Goal: Information Seeking & Learning: Understand process/instructions

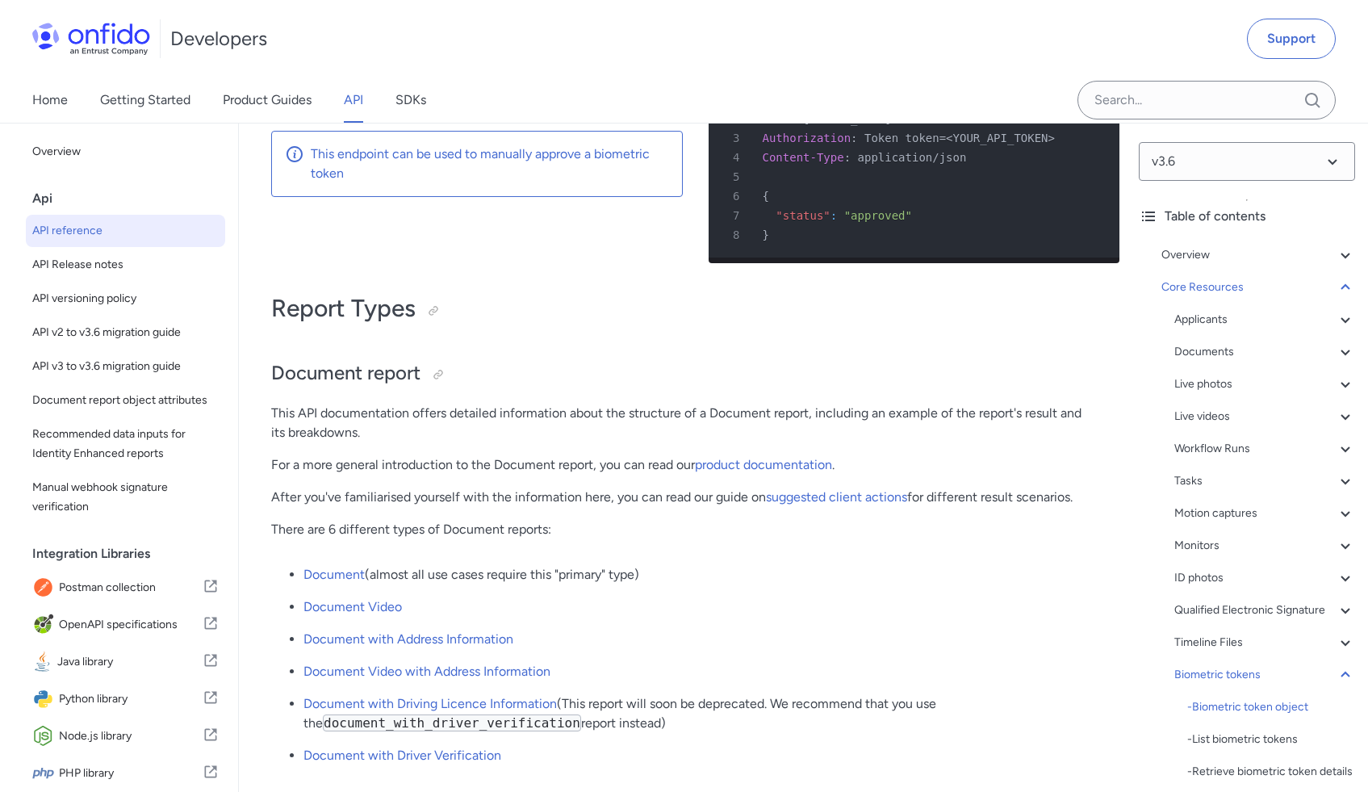
scroll to position [267, 0]
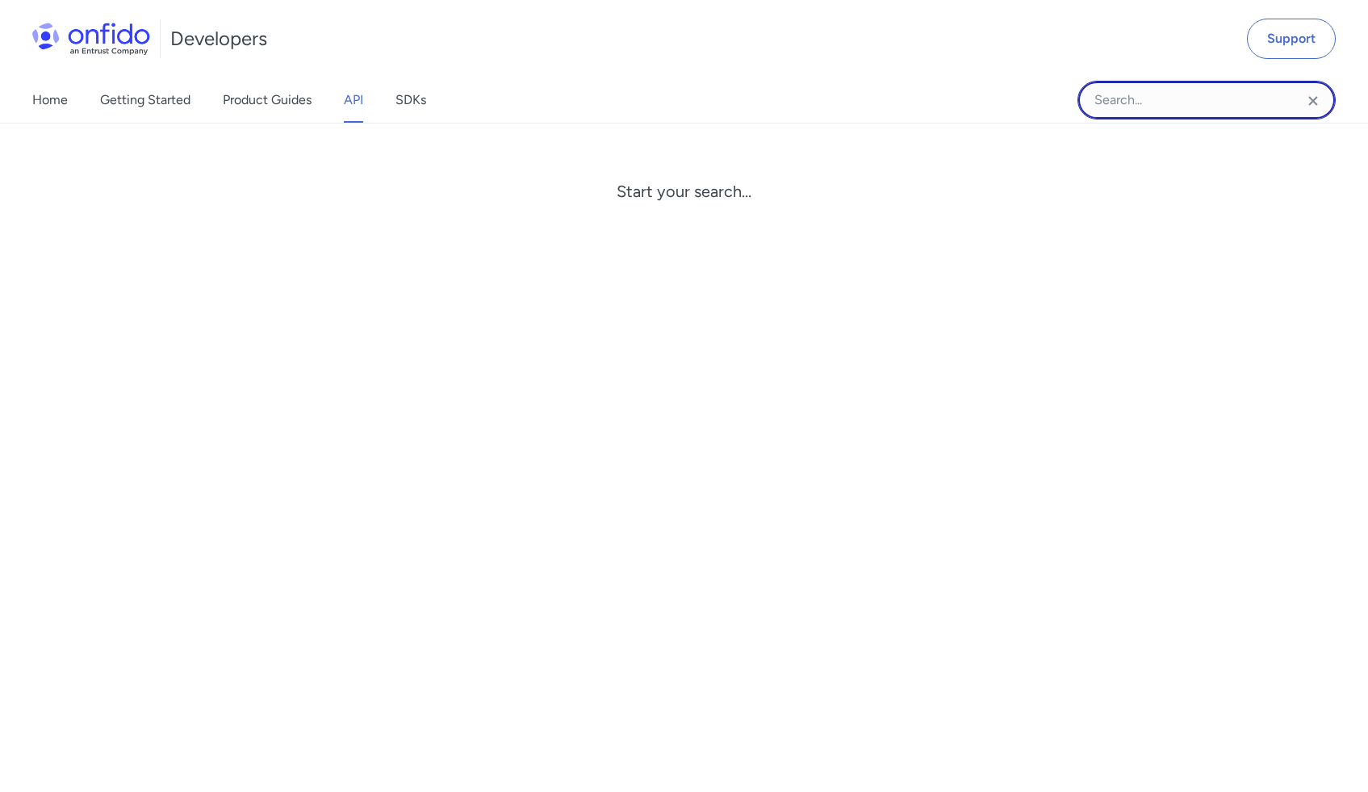
click at [1121, 108] on input "Onfido search input field" at bounding box center [1206, 100] width 258 height 39
paste input "Conclusive document quality"
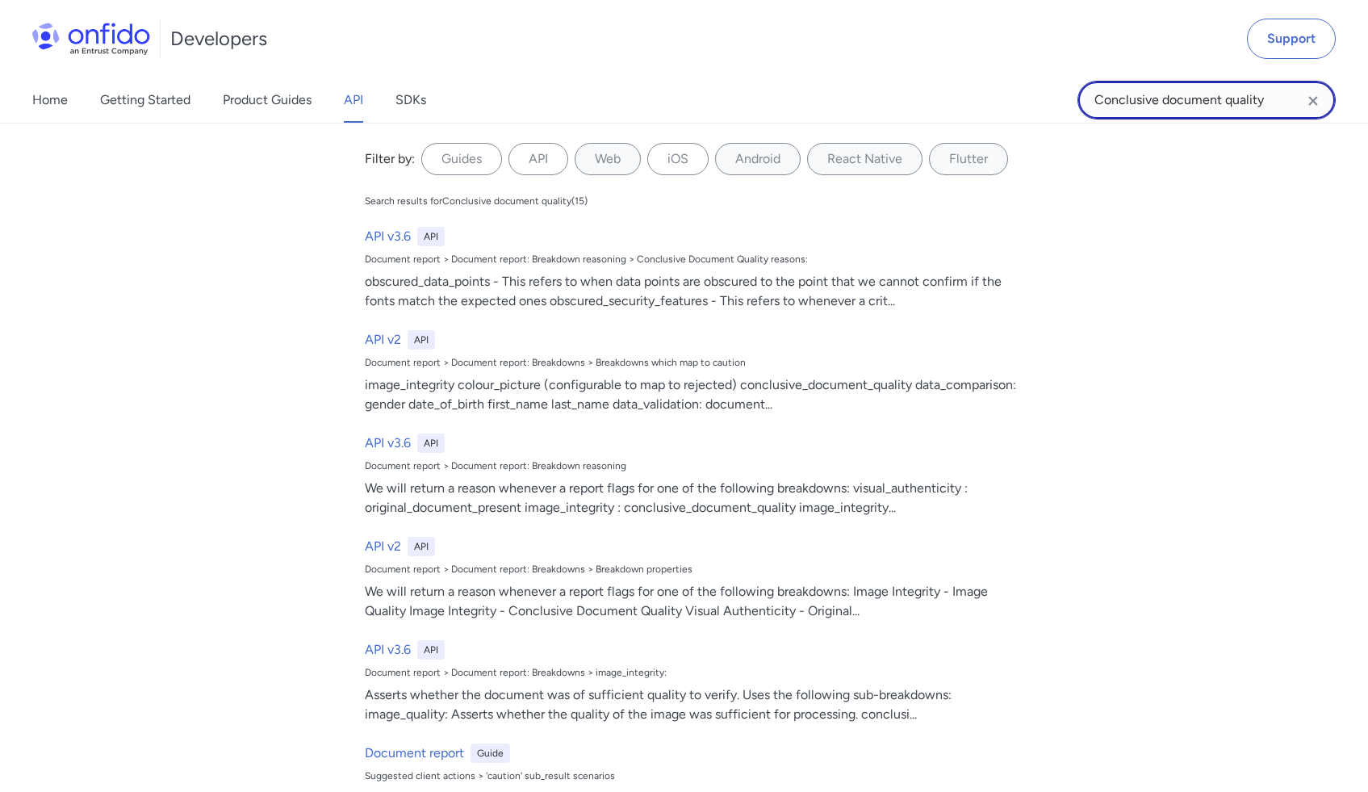
type input "Conclusive document quality"
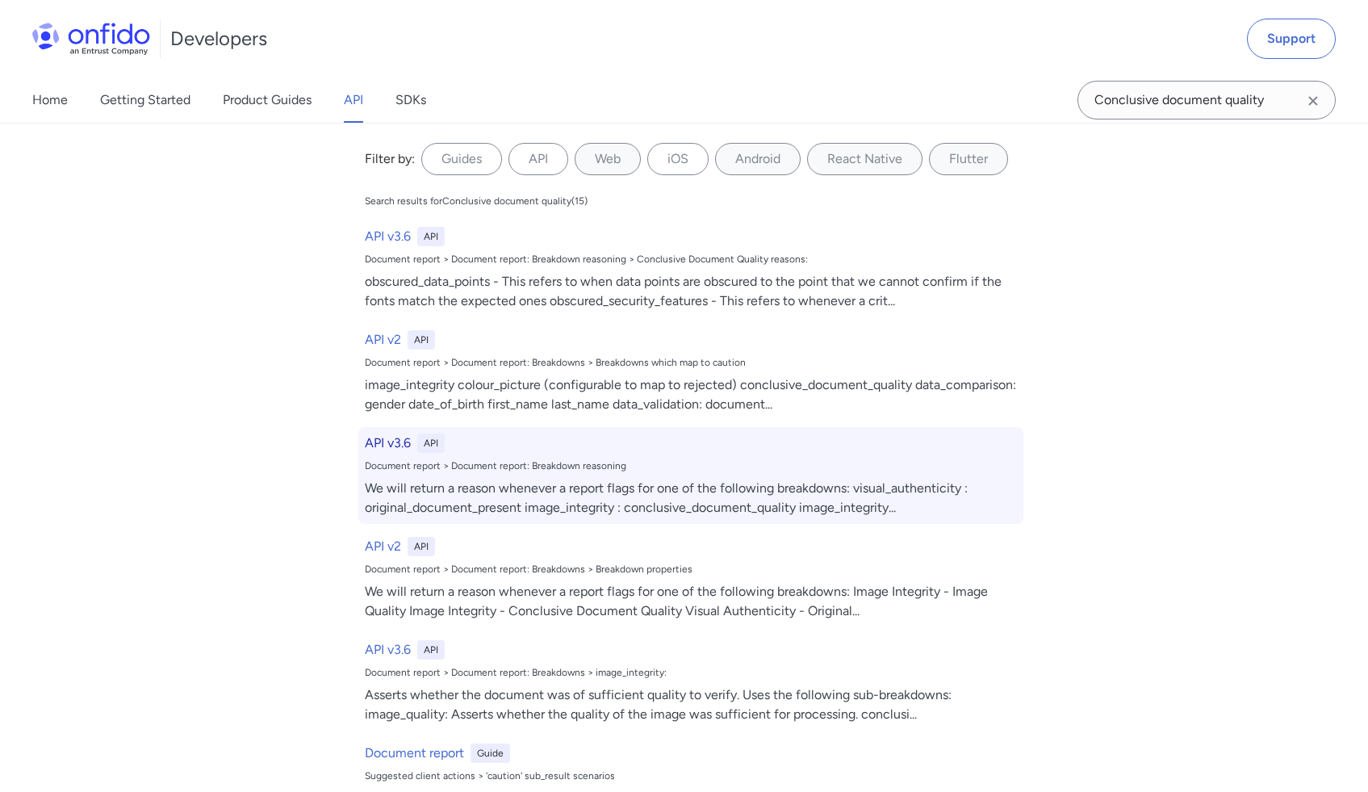
click at [683, 462] on div "Document report > Document report: Breakdown reasoning" at bounding box center [691, 465] width 652 height 13
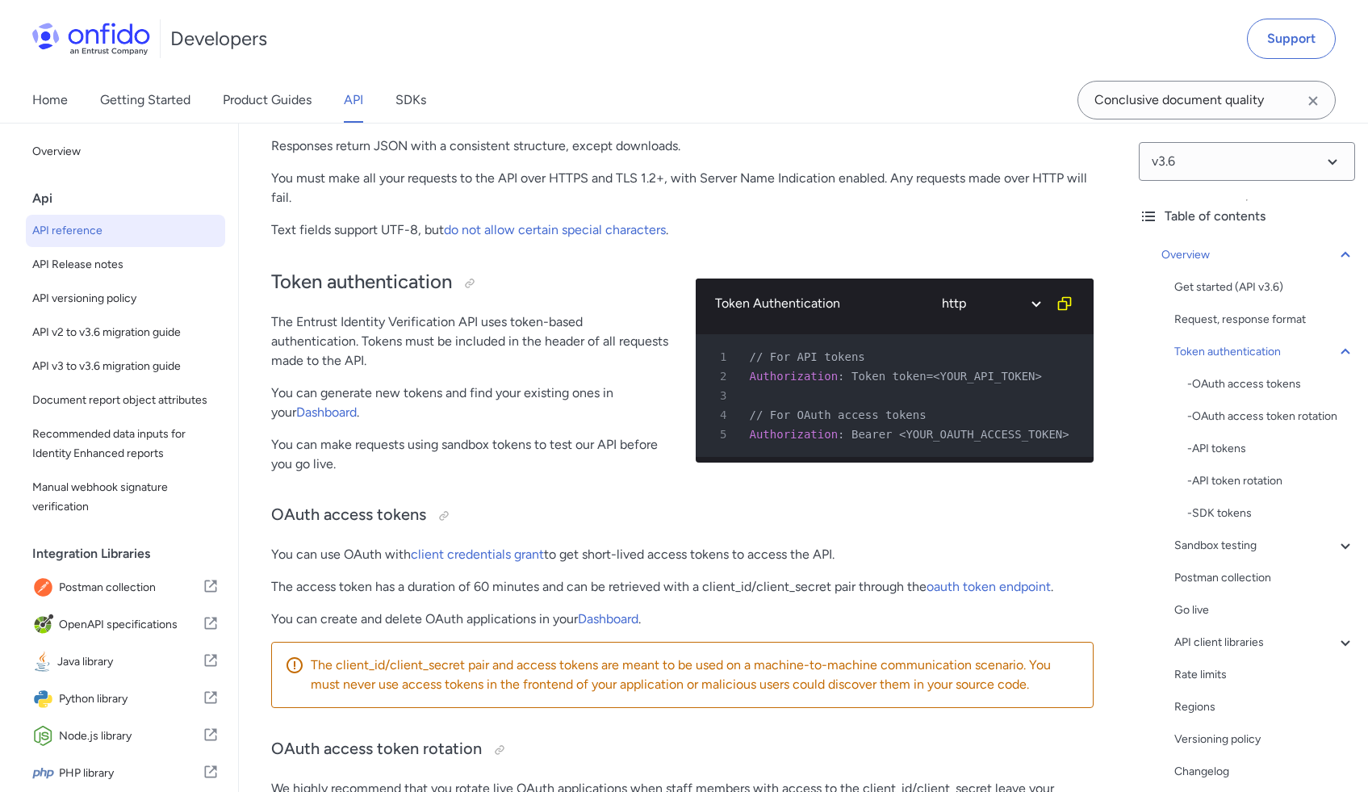
scroll to position [664, 0]
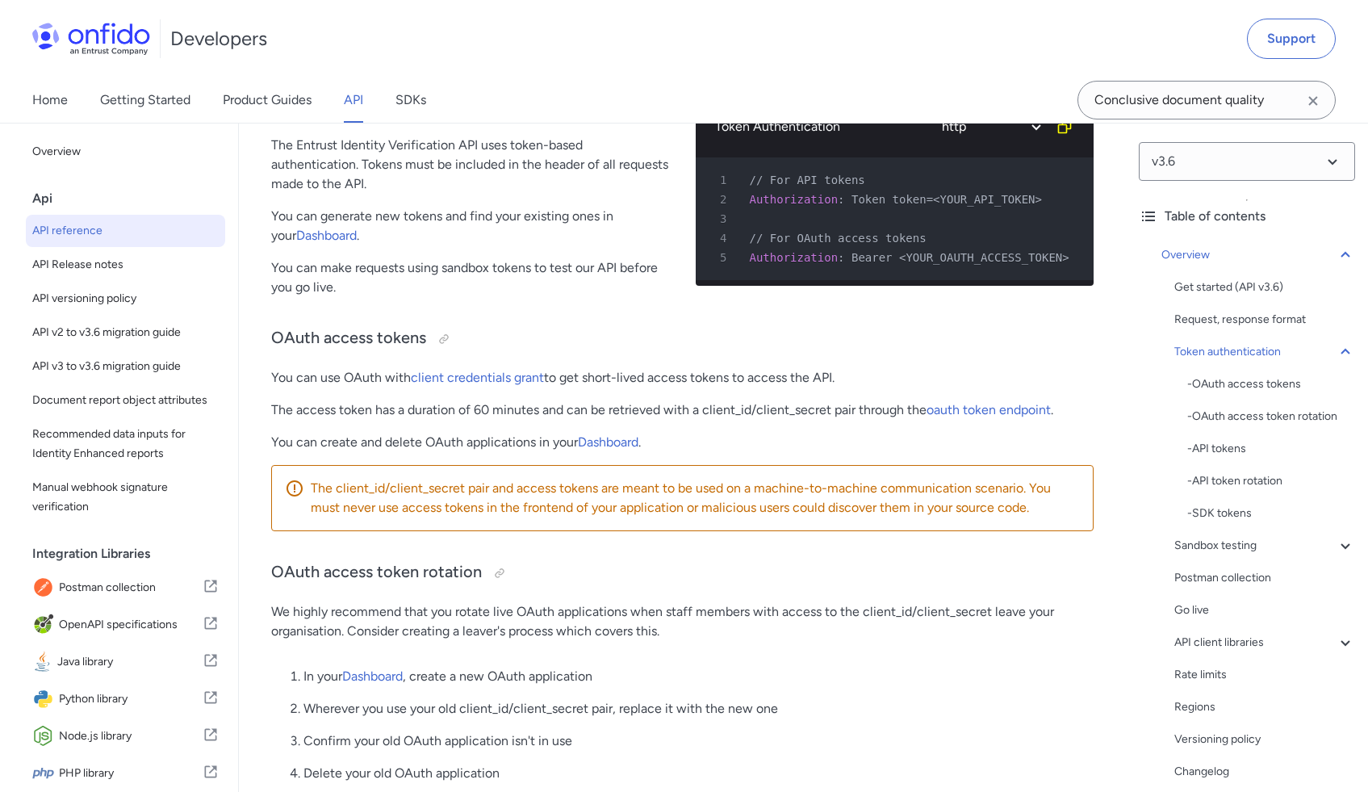
click at [816, 371] on p "You can use OAuth with client credentials grant to get short-lived access token…" at bounding box center [682, 377] width 822 height 19
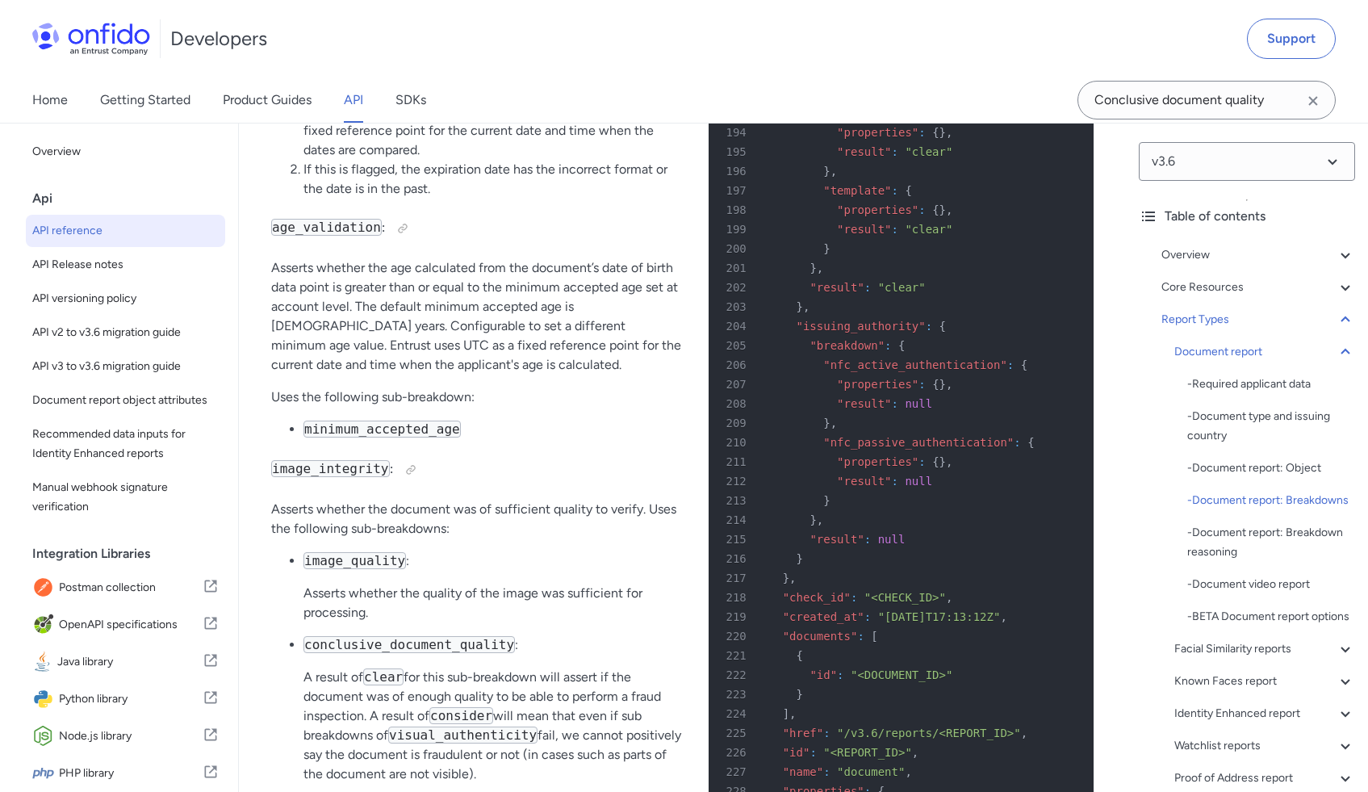
scroll to position [65598, 0]
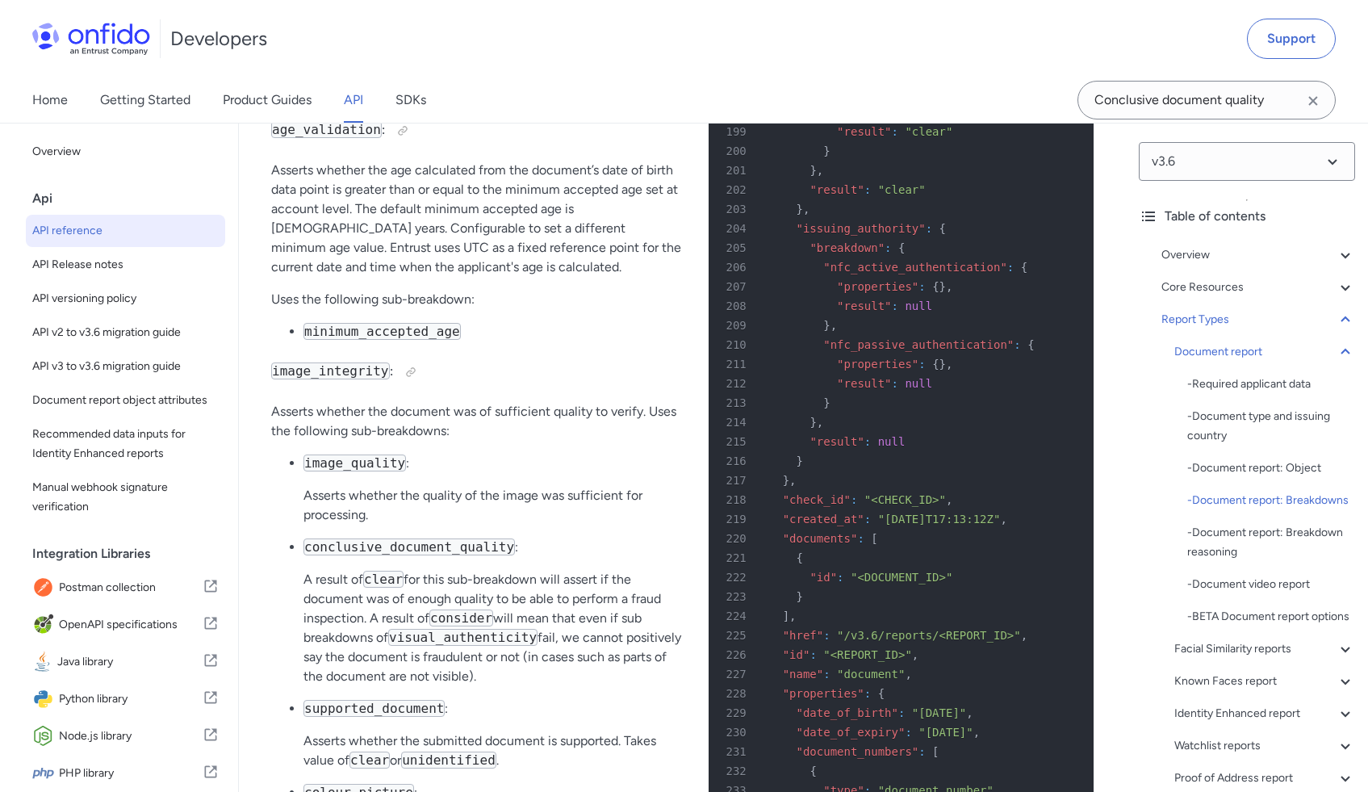
click at [1308, 98] on icon "Clear search field button" at bounding box center [1312, 100] width 19 height 19
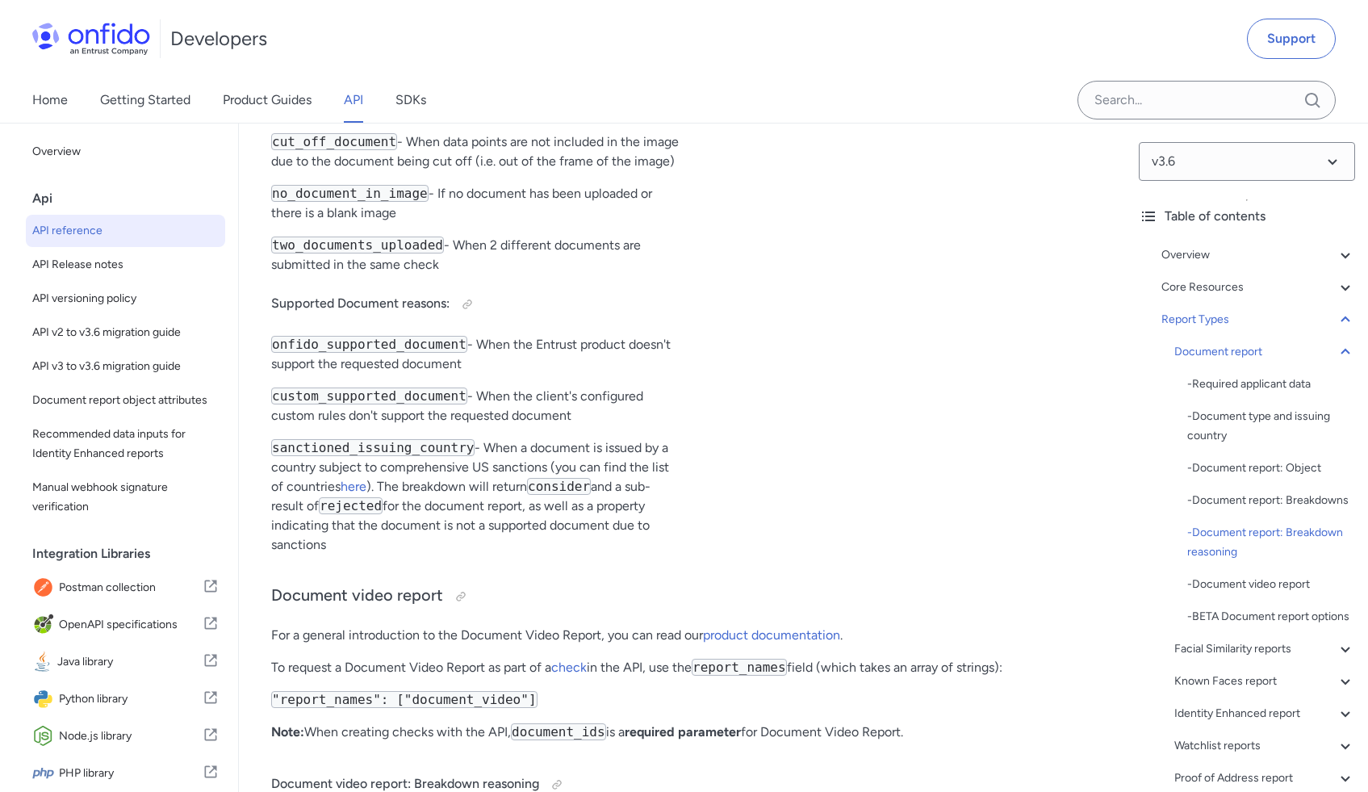
scroll to position [4278, 0]
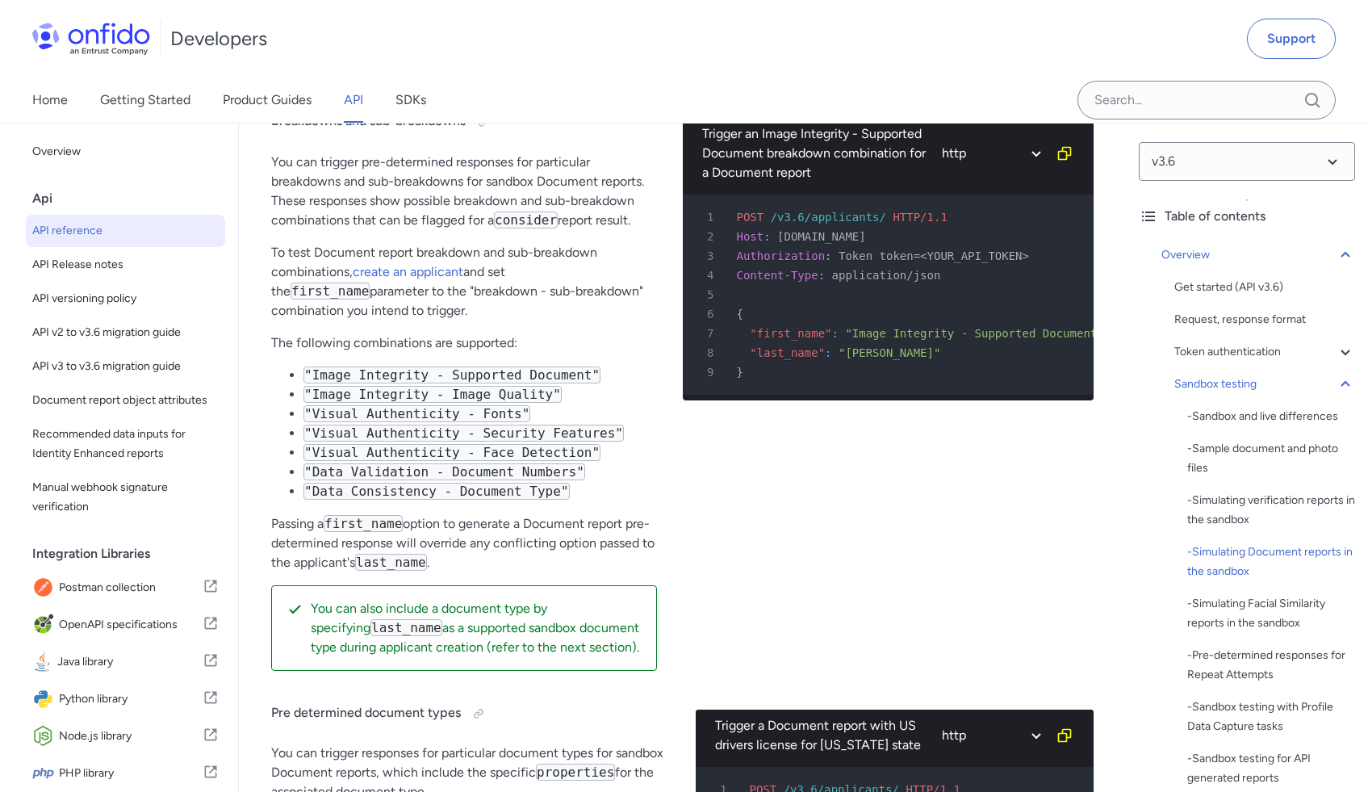
click at [416, 383] on code ""Image Integrity - Supported Document"" at bounding box center [451, 374] width 297 height 17
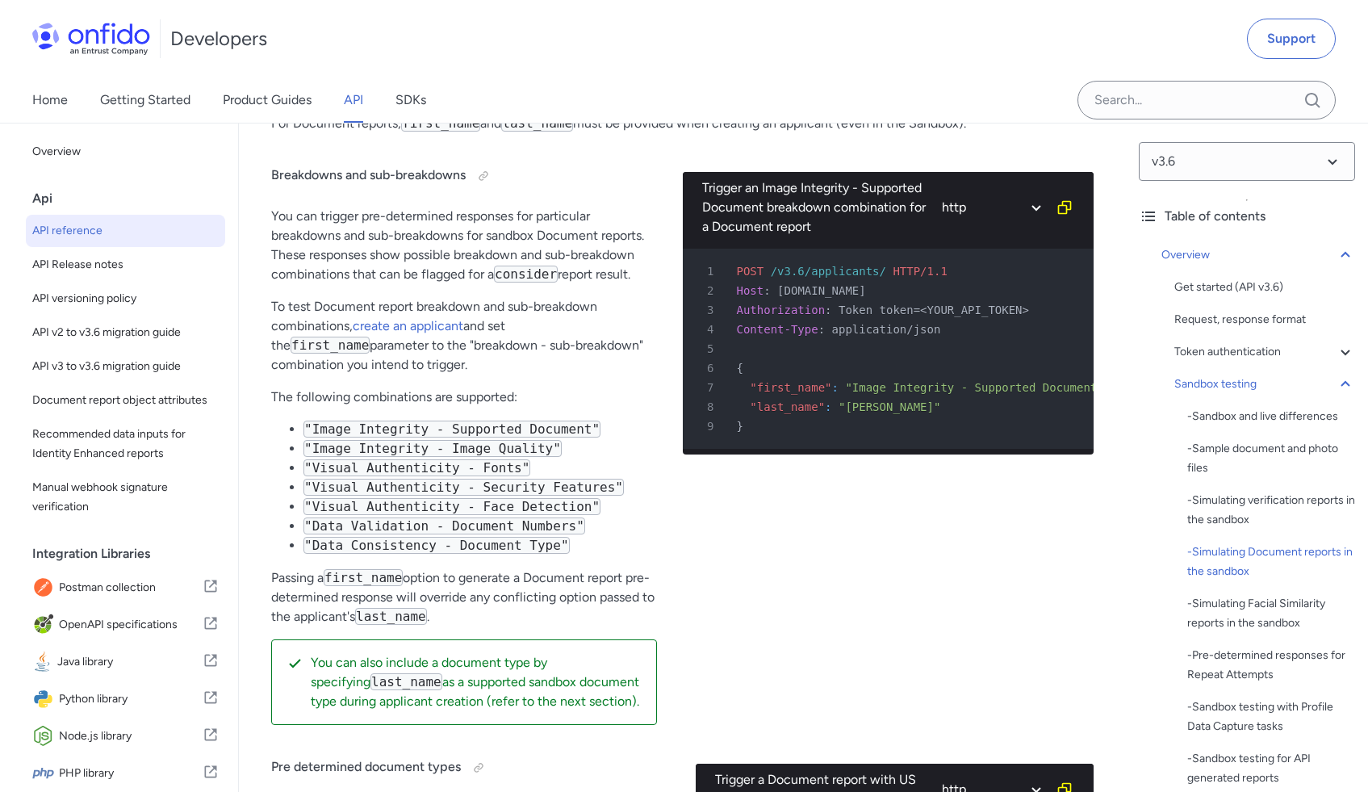
scroll to position [4221, 0]
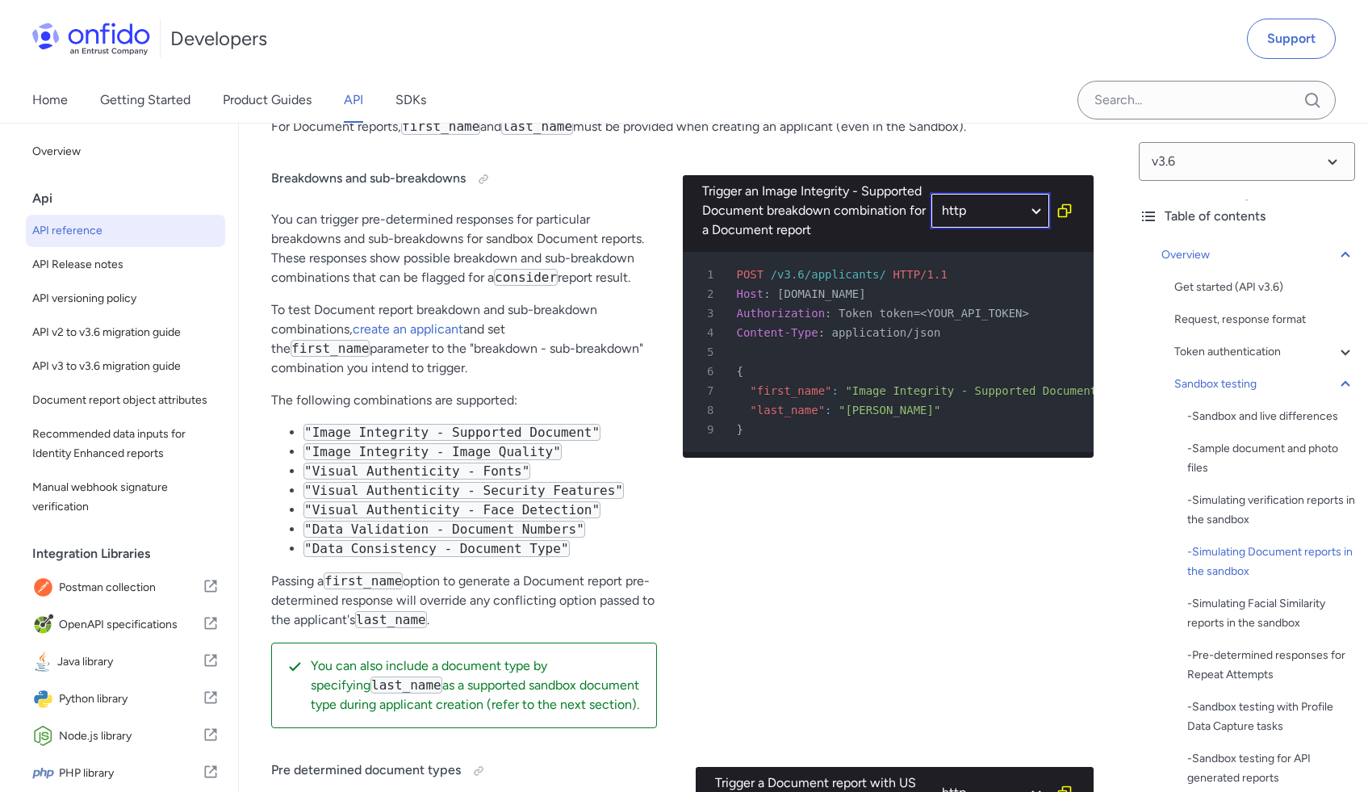
click at [944, 229] on select "http bash" at bounding box center [990, 210] width 121 height 37
click at [930, 212] on select "http bash" at bounding box center [990, 210] width 121 height 37
click at [1066, 218] on icon "Copy code snippet button" at bounding box center [1065, 211] width 14 height 14
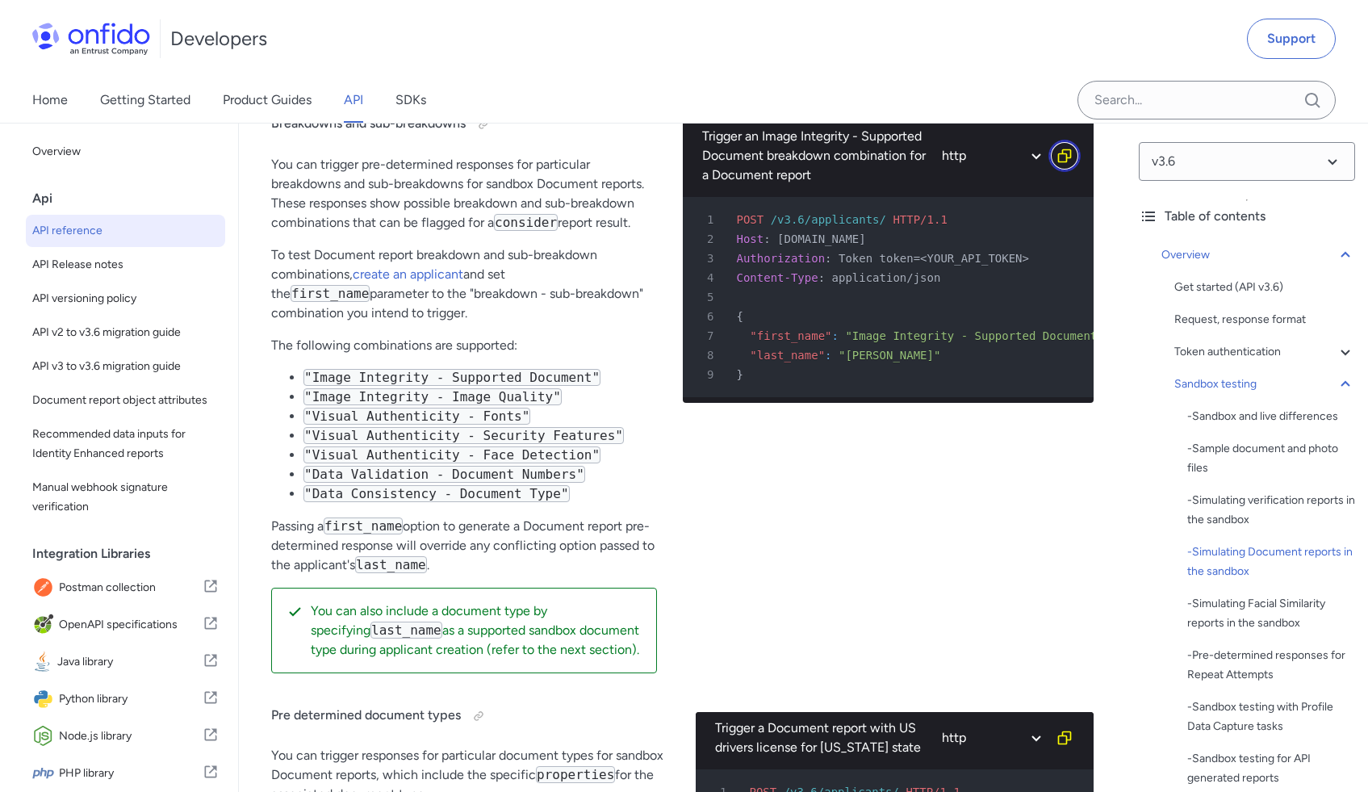
scroll to position [4183, 0]
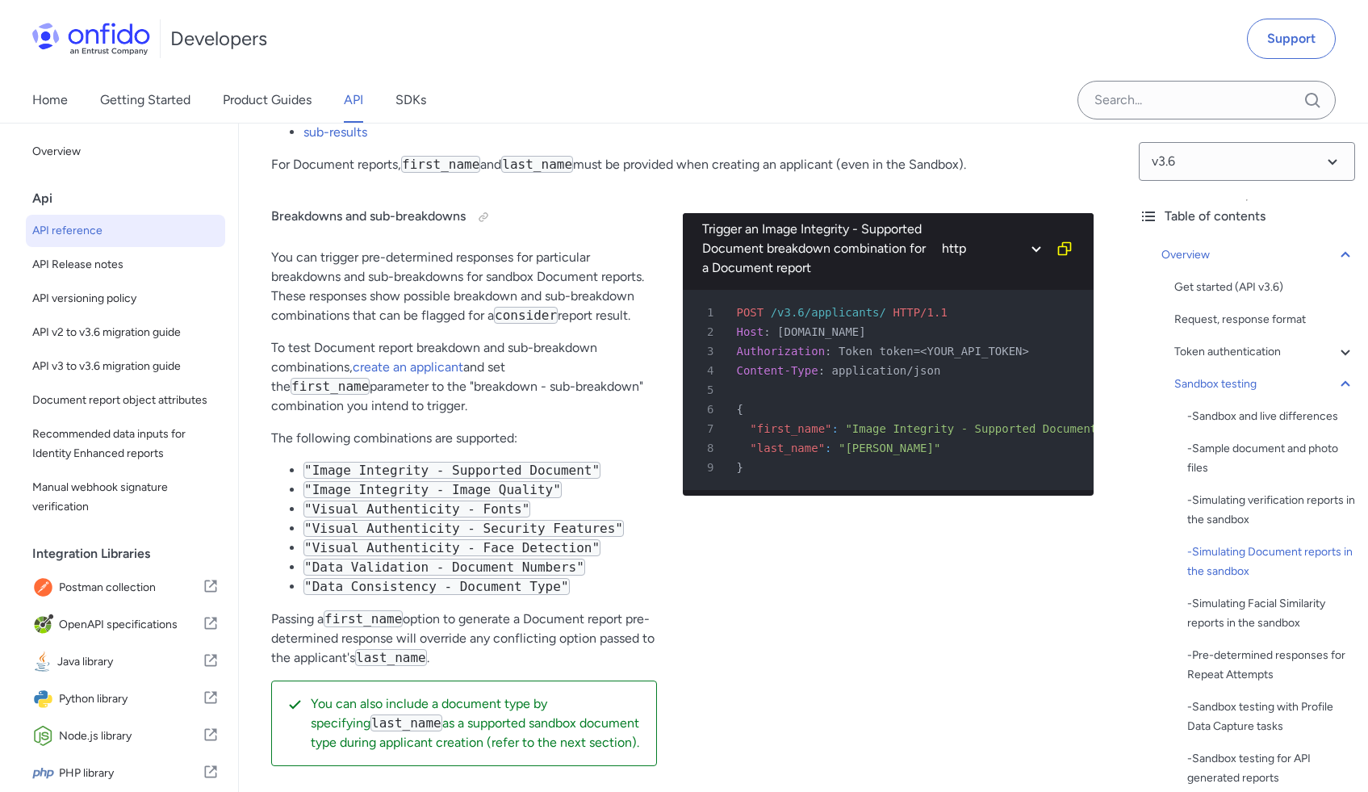
click at [871, 306] on div "1 POST /v3.6/applicants/ HTTP/1.1 2 Host : api.eu.onfido.com 3 Authorization : …" at bounding box center [889, 389] width 412 height 211
click at [789, 257] on div "Trigger an Image Integrity - Supported Document breakdown combination for a Doc…" at bounding box center [815, 248] width 226 height 58
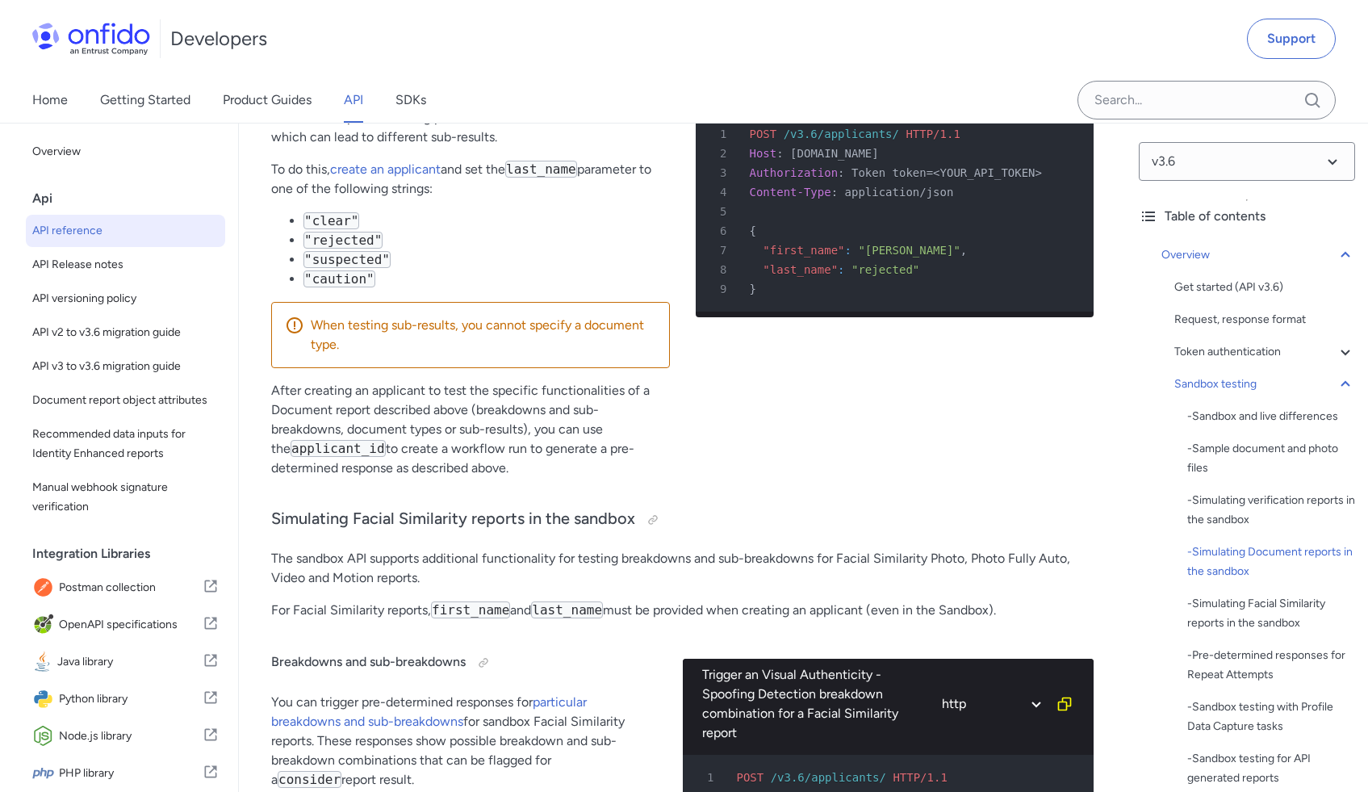
scroll to position [6233, 0]
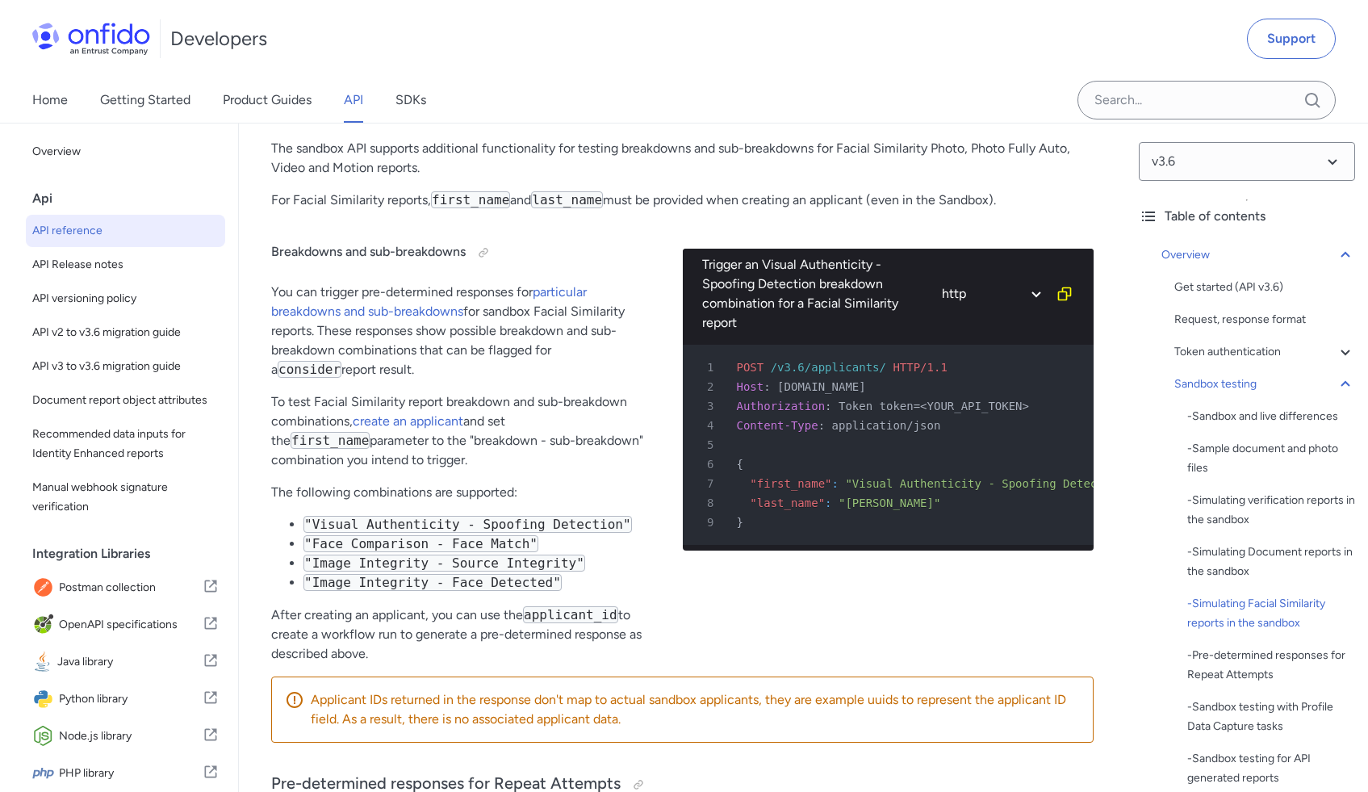
click at [965, 414] on div "3 Authorization : Token token=<YOUR_API_TOKEN>" at bounding box center [880, 405] width 382 height 19
click at [975, 409] on span "Token token=<YOUR_API_TOKEN>" at bounding box center [933, 405] width 190 height 13
click at [1013, 405] on span "Token token=<YOUR_API_TOKEN>" at bounding box center [933, 405] width 190 height 13
click at [1048, 412] on div "3 Authorization : Token token=<YOUR_API_TOKEN>" at bounding box center [880, 405] width 382 height 19
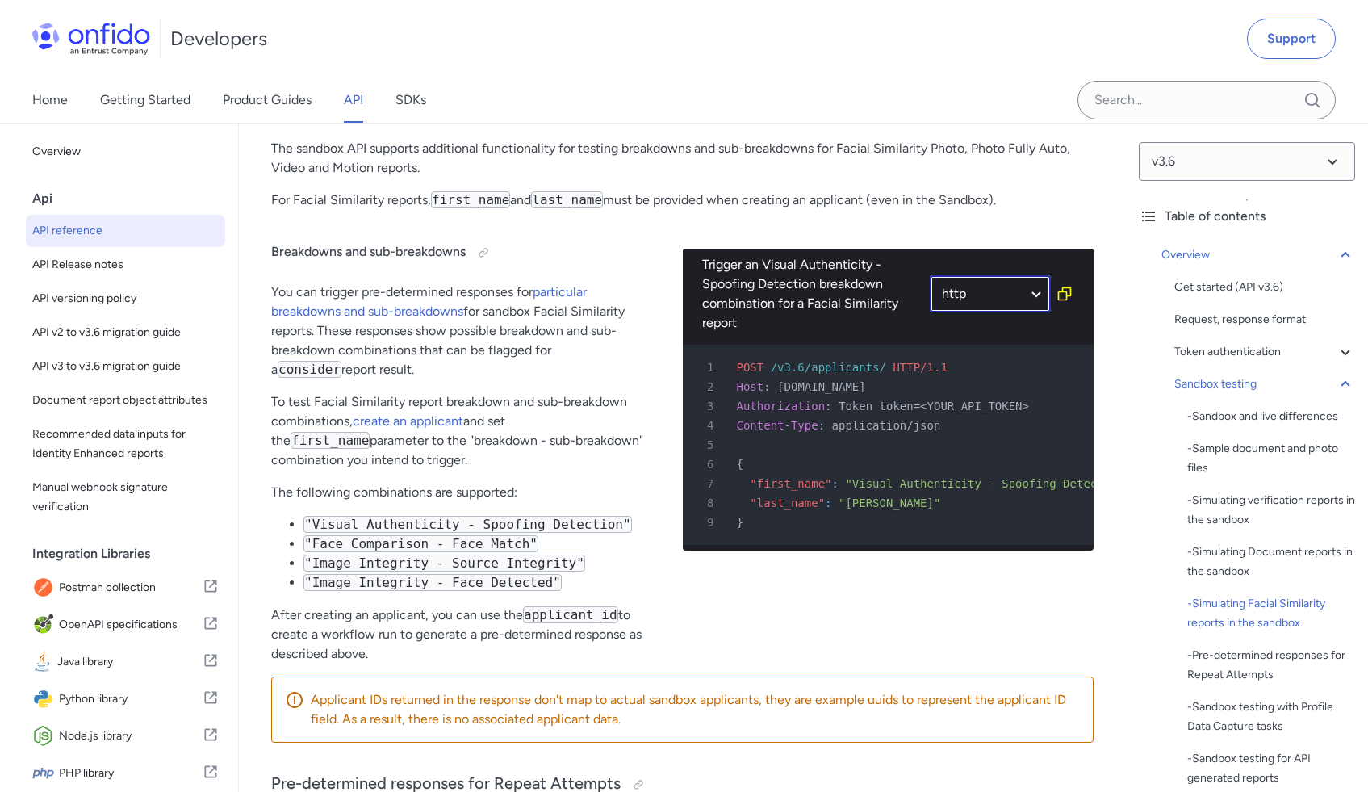
click at [1034, 301] on select "http bash" at bounding box center [990, 293] width 121 height 37
select select "bash"
click at [930, 276] on select "http bash" at bounding box center [990, 293] width 121 height 37
select select "bash"
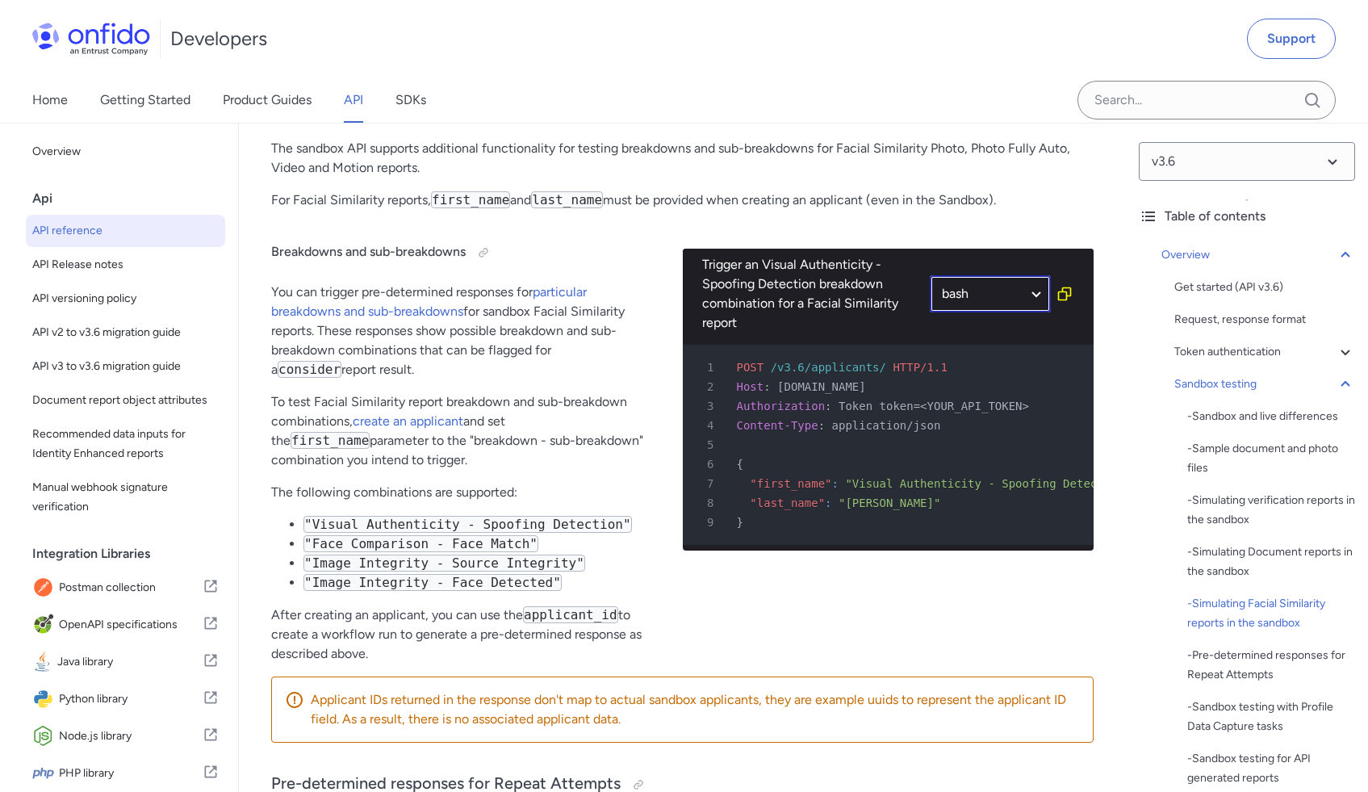
select select "bash"
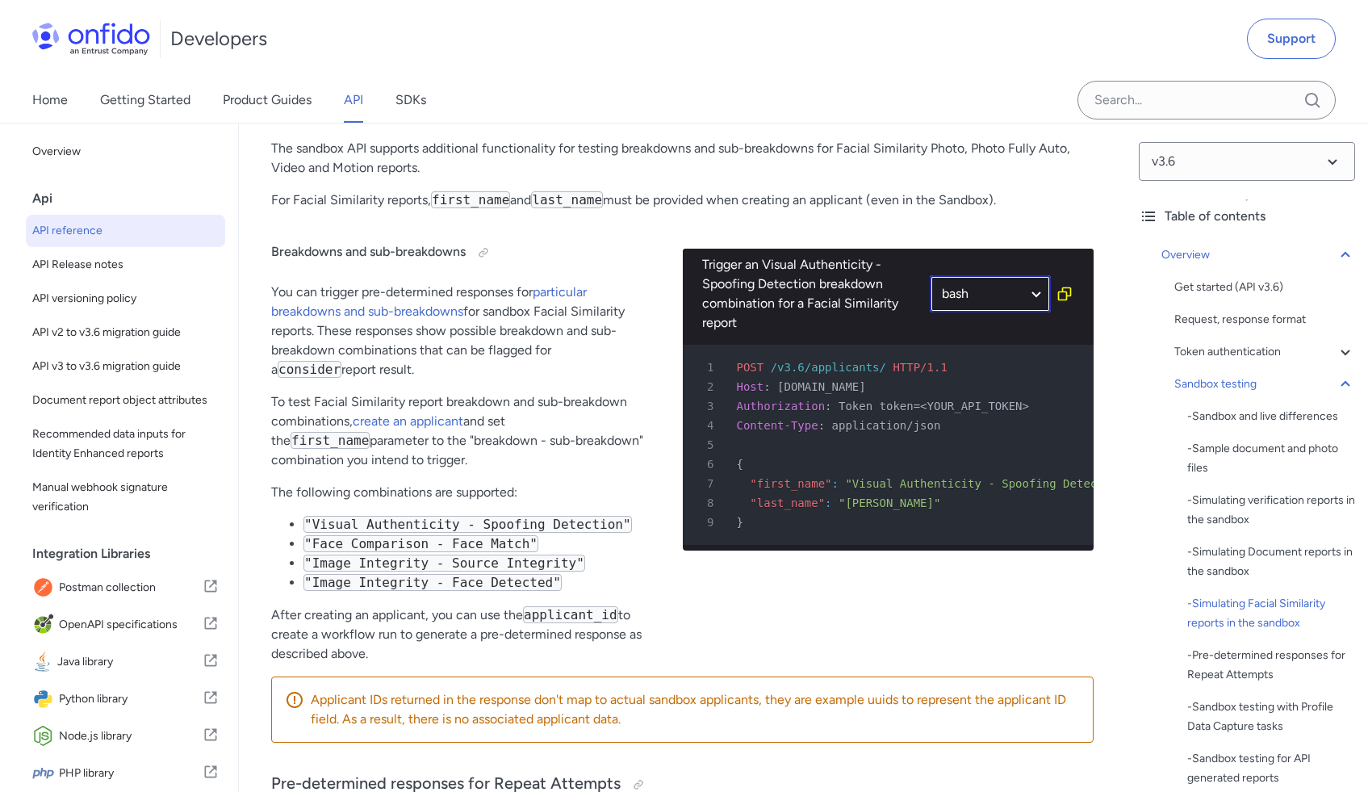
select select "bash"
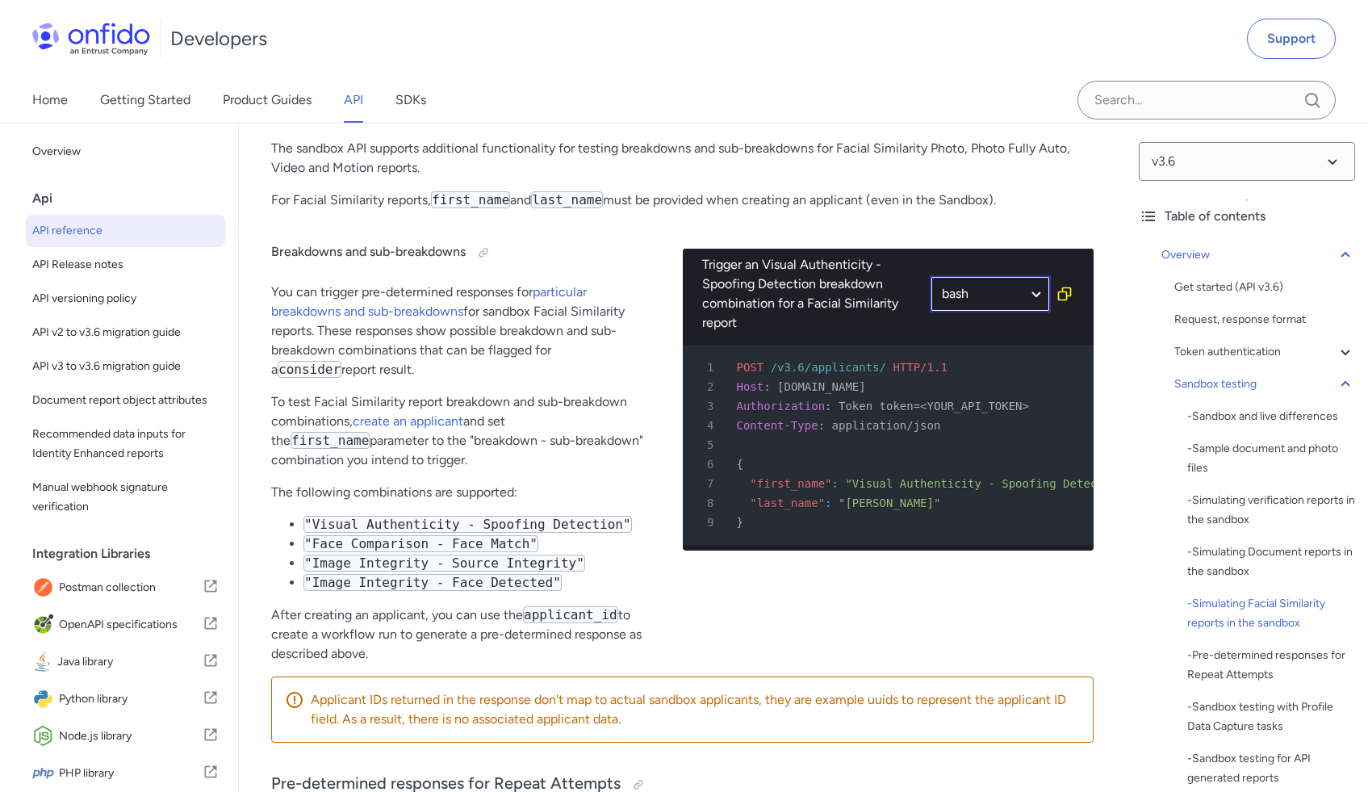
select select "bash"
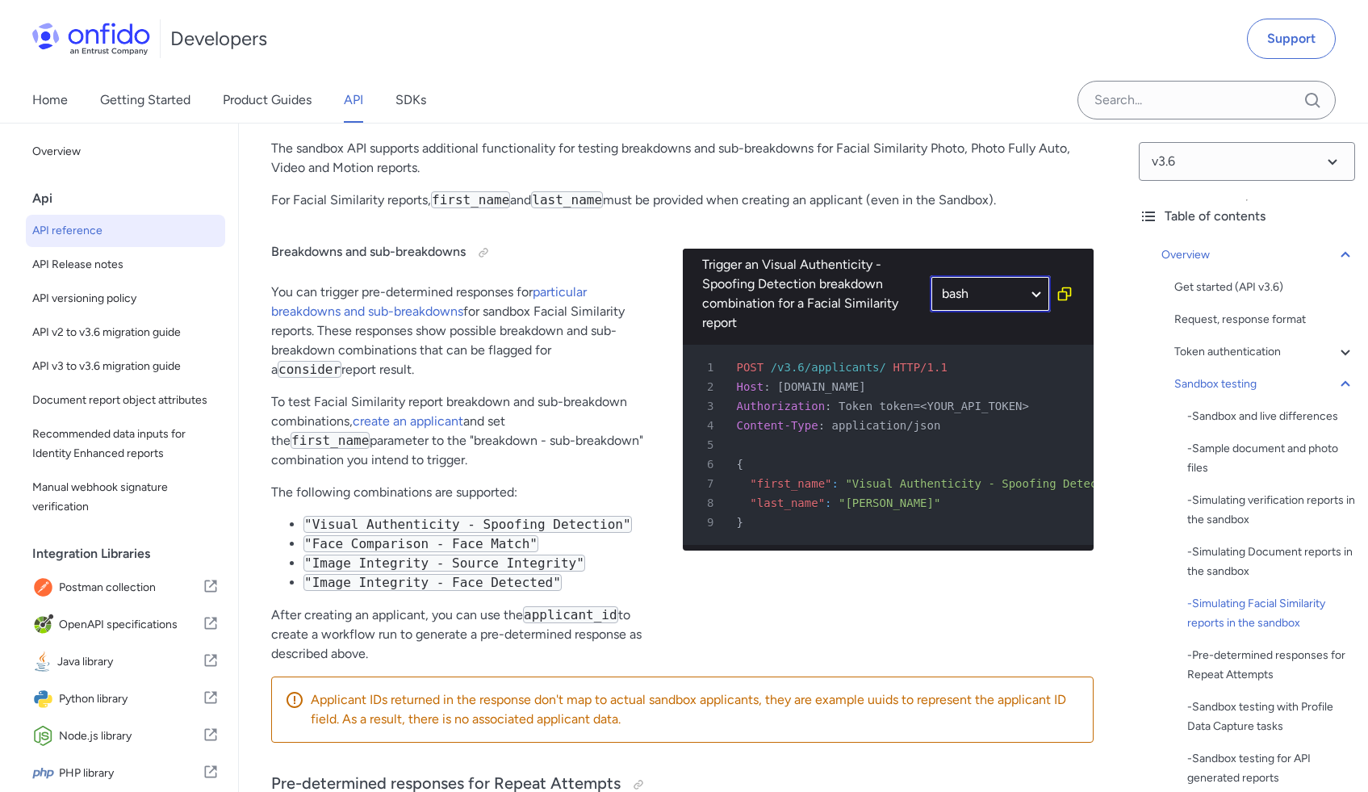
select select "bash"
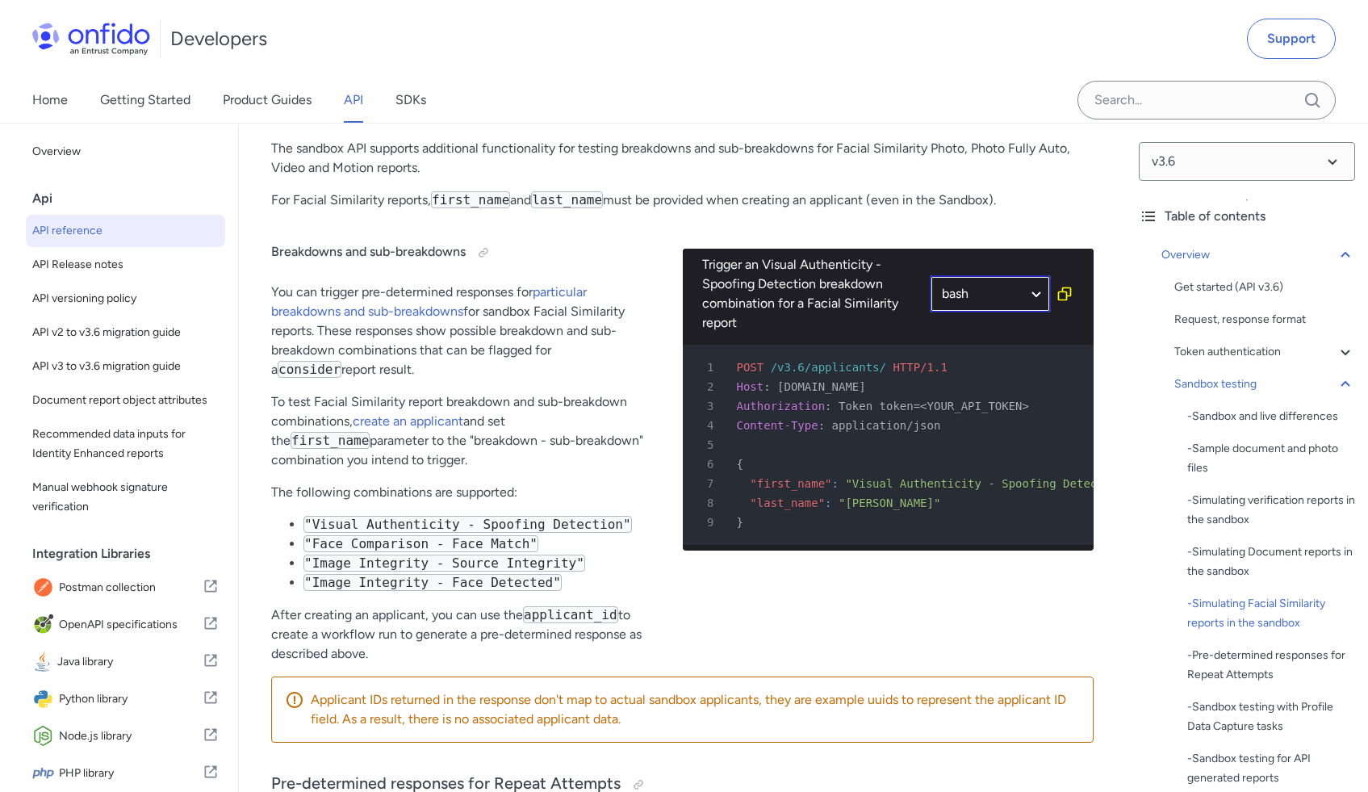
select select "bash"
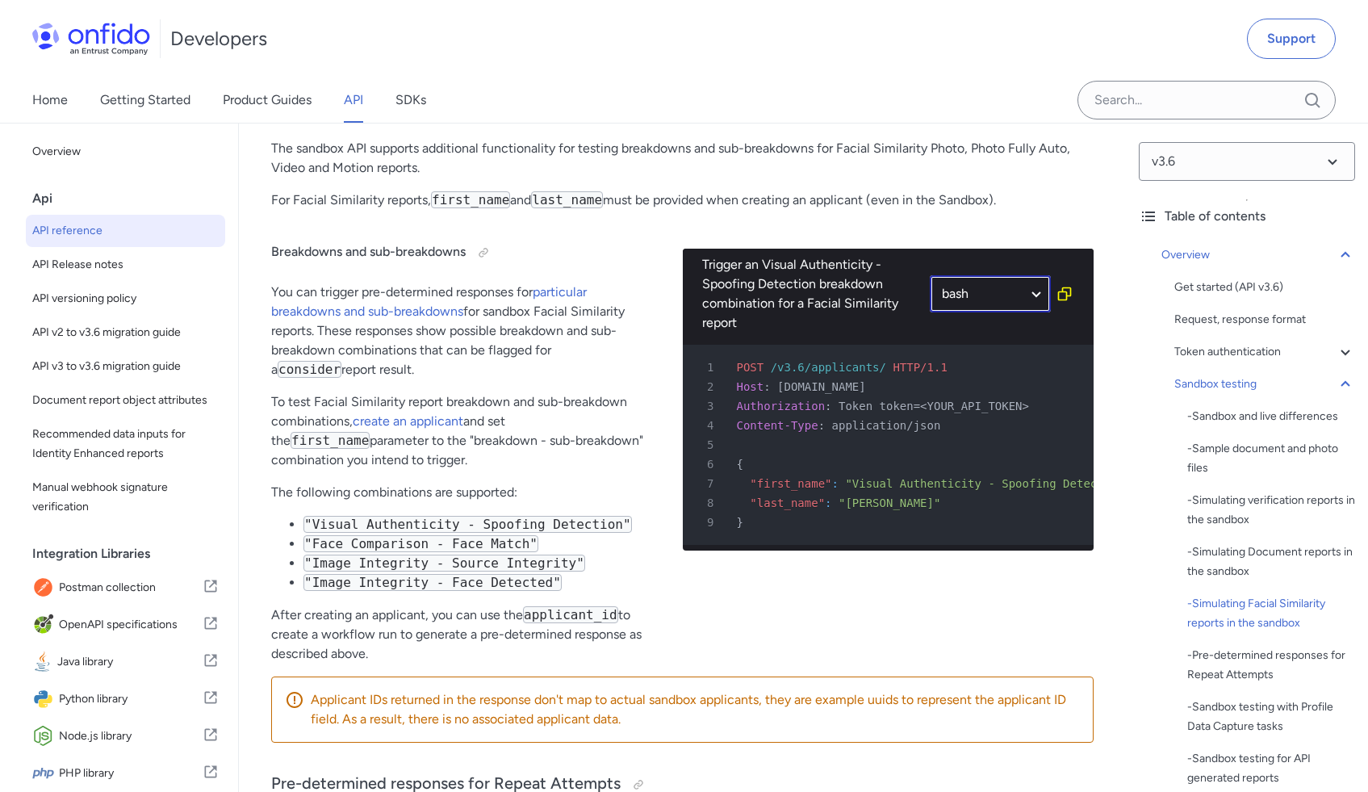
select select "bash"
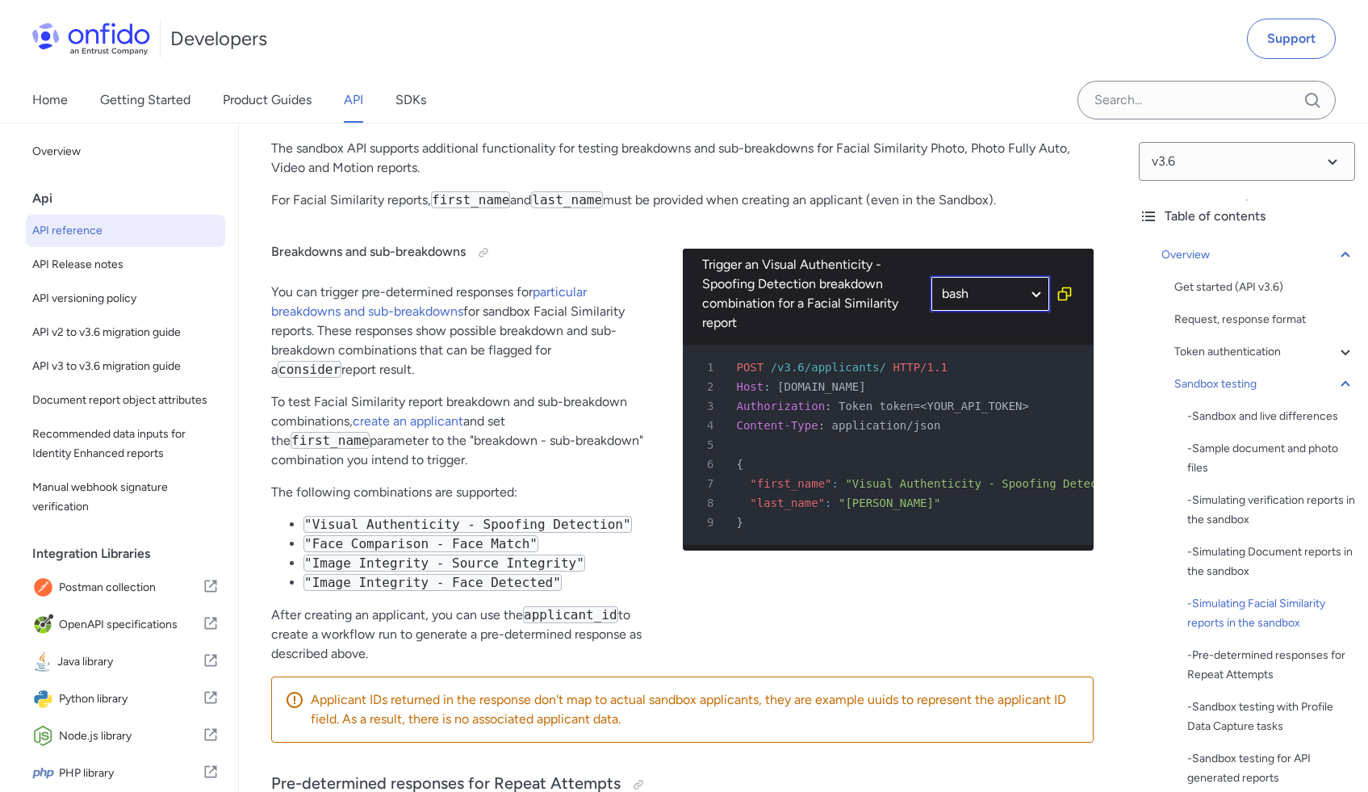
select select "bash"
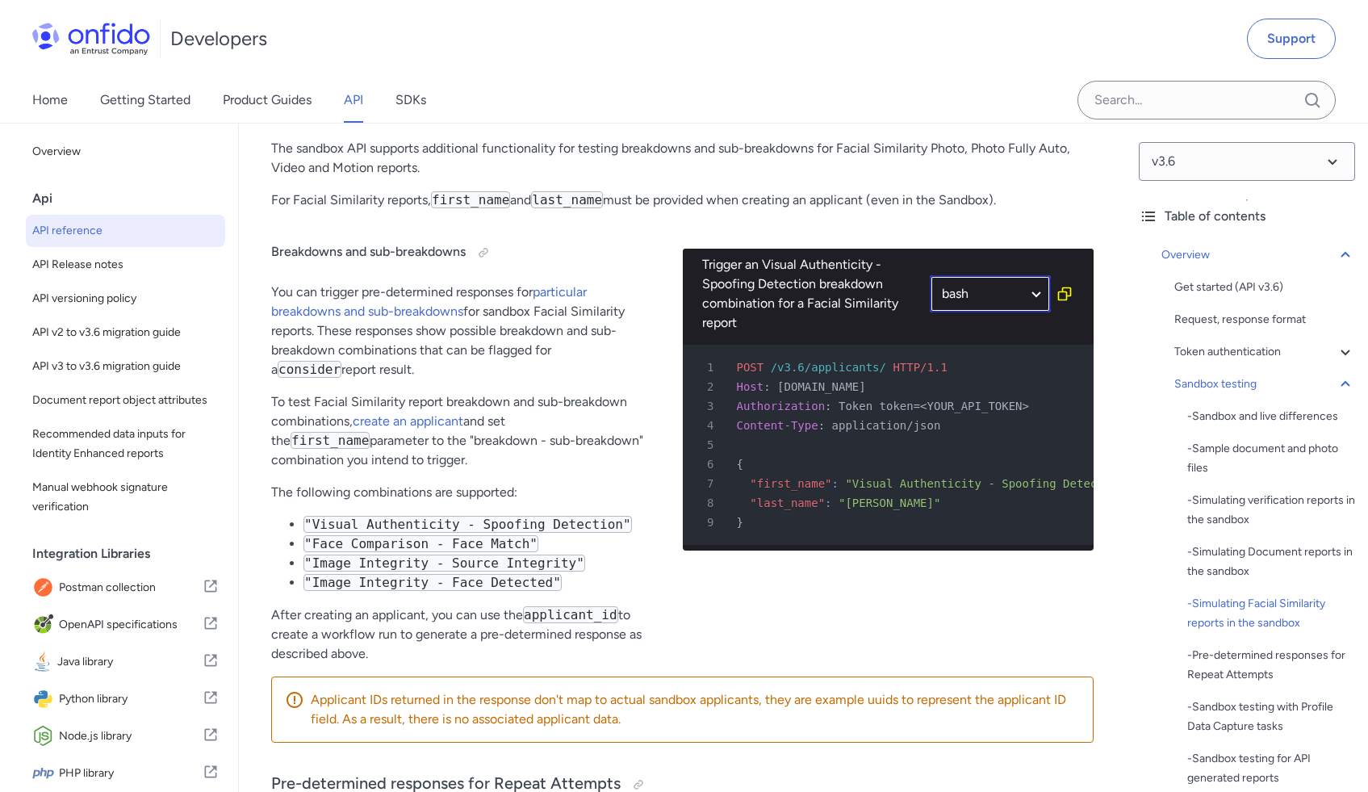
select select "bash"
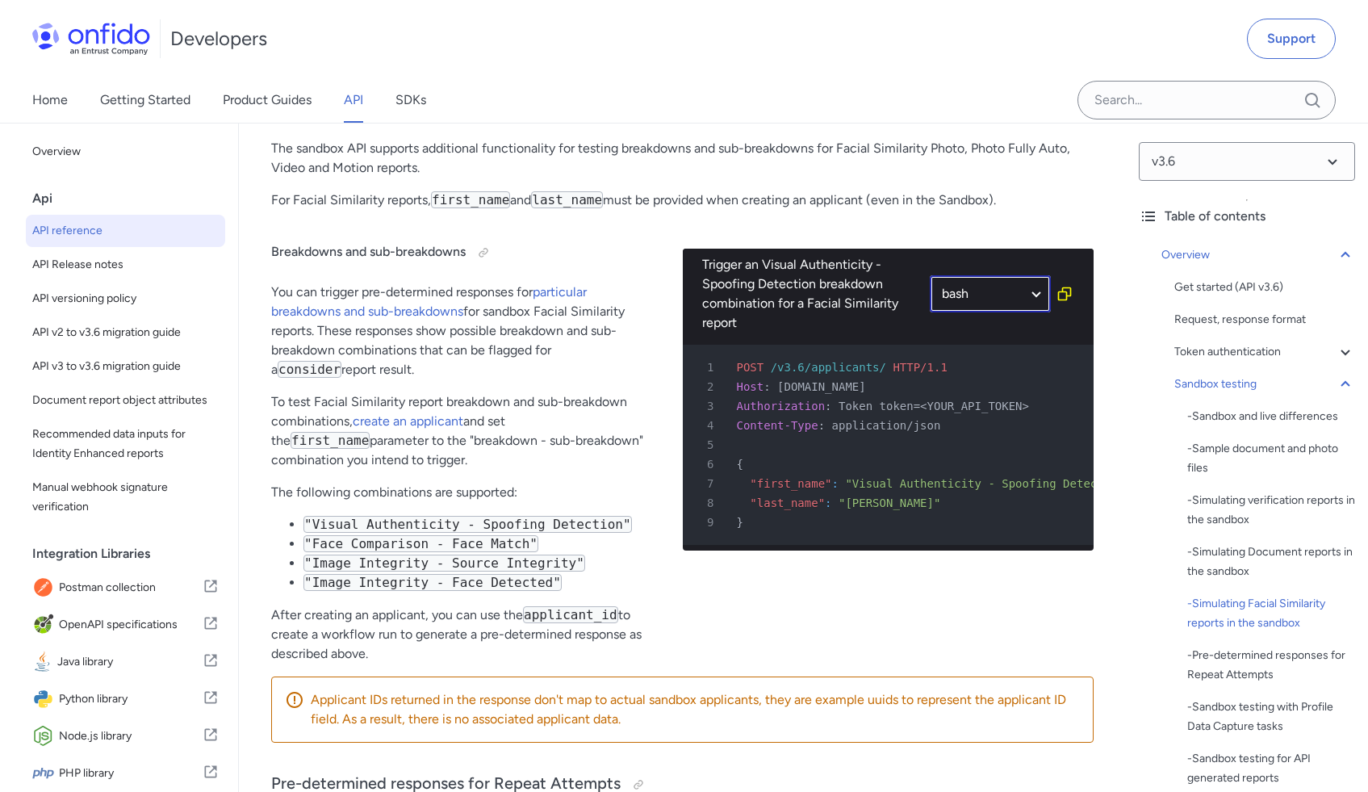
select select "bash"
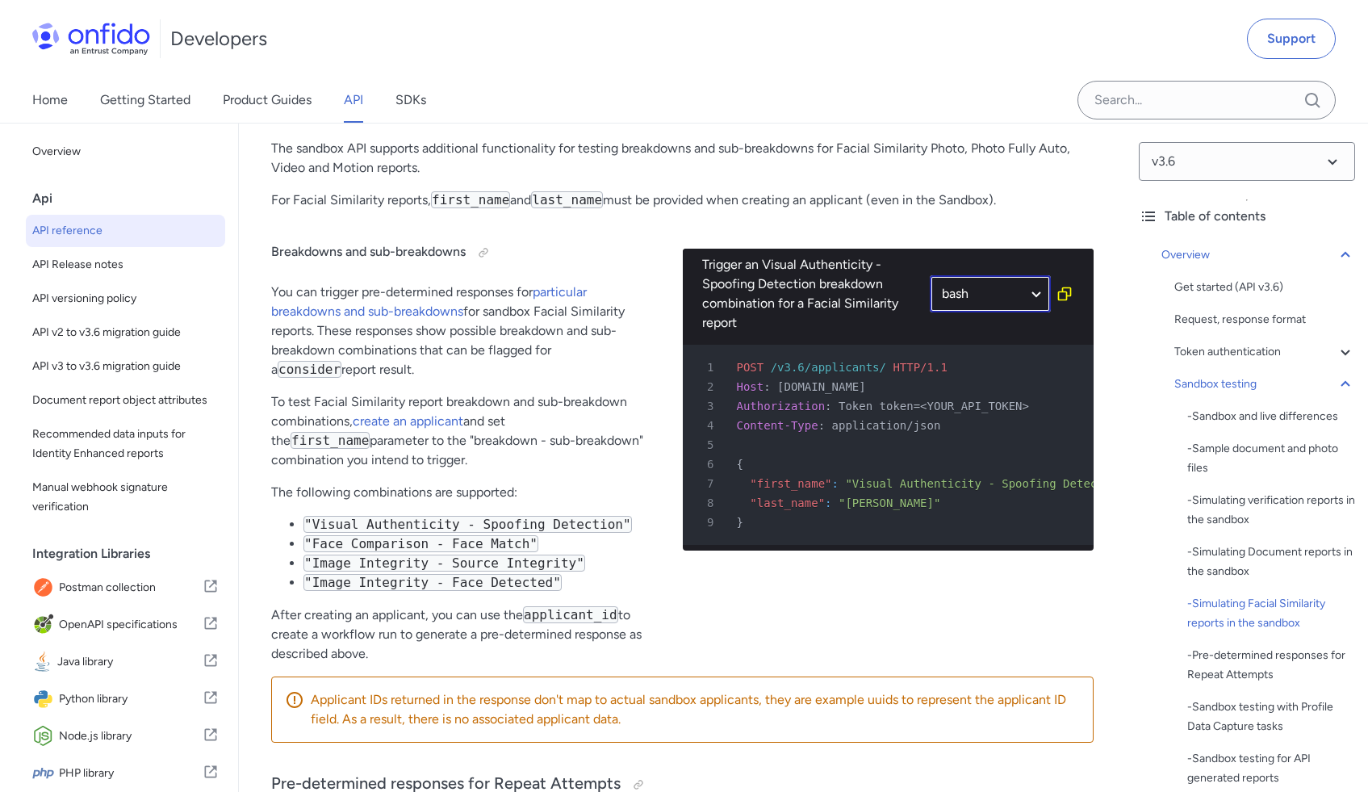
select select "bash"
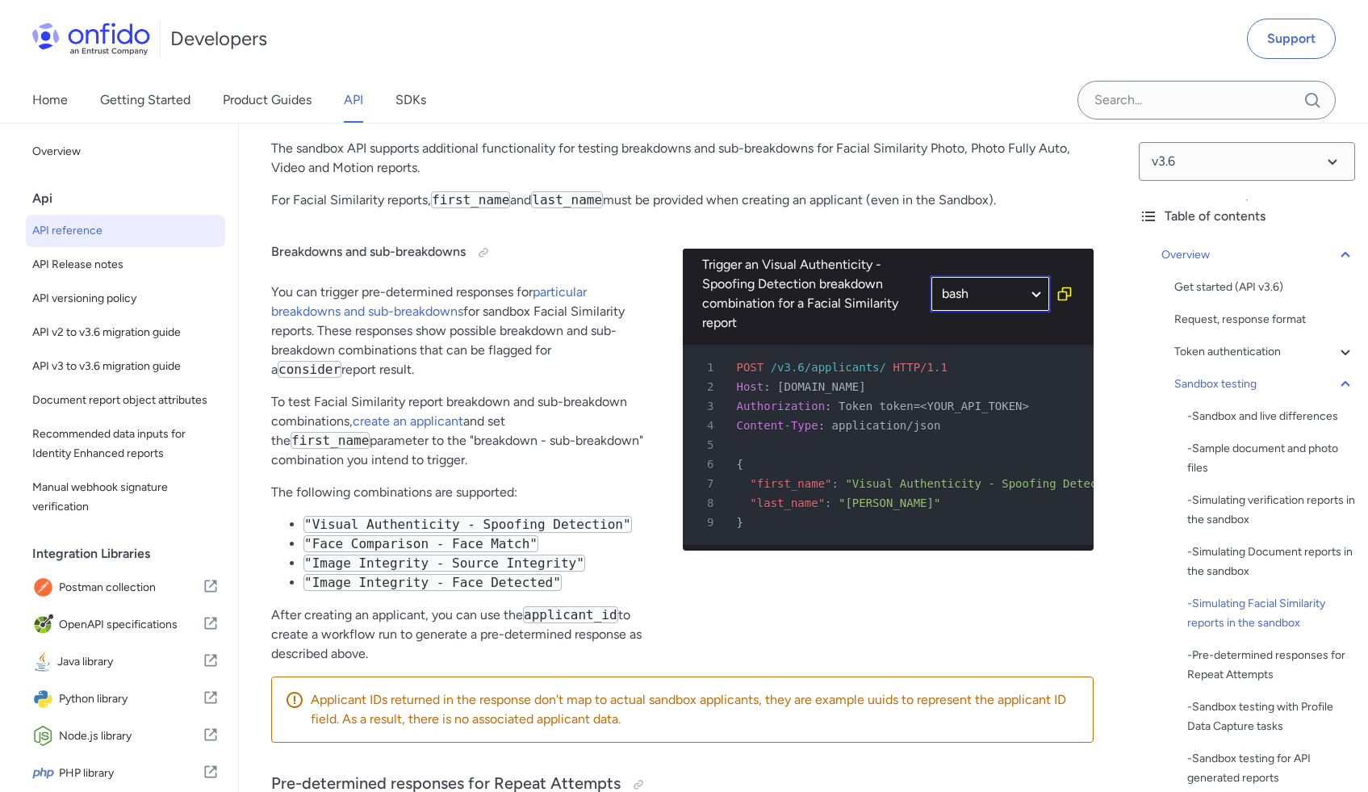
select select "bash"
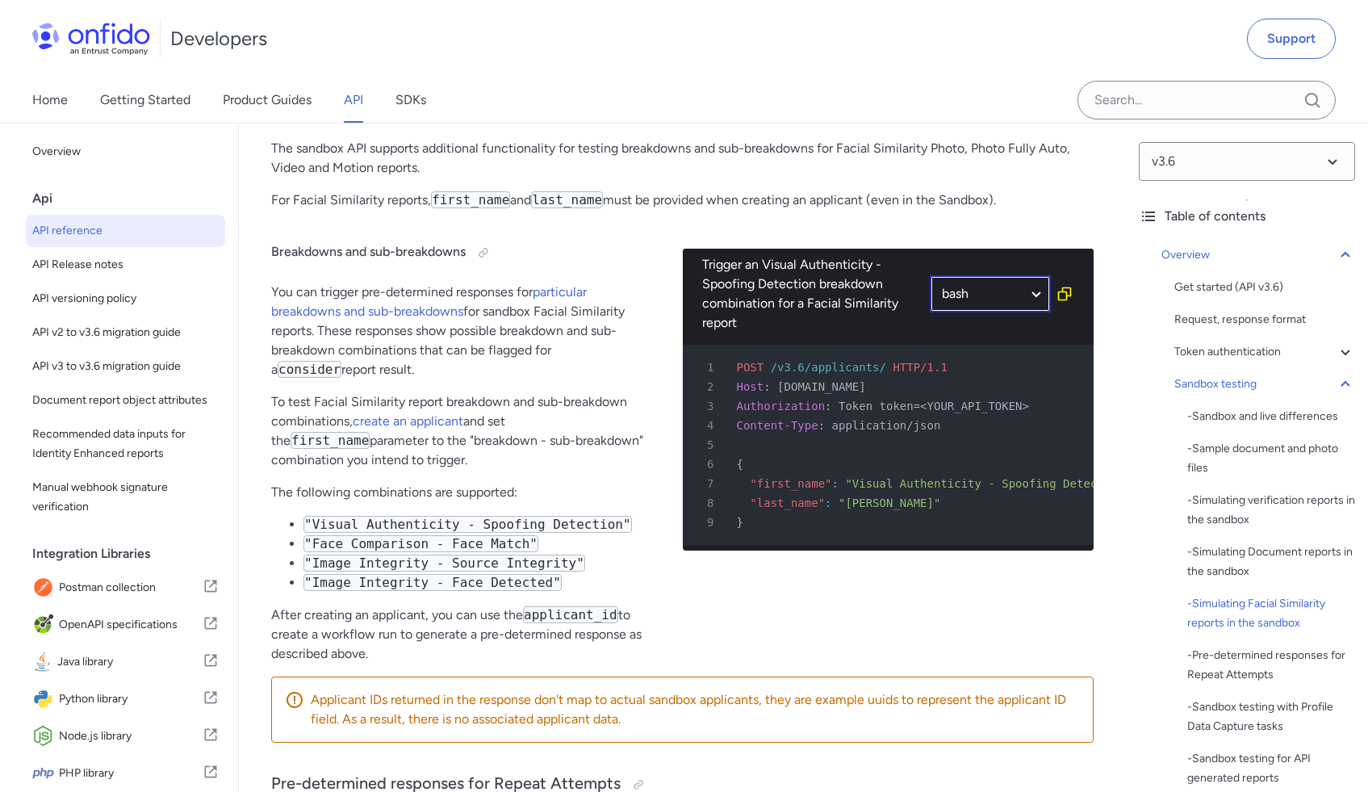
select select "bash"
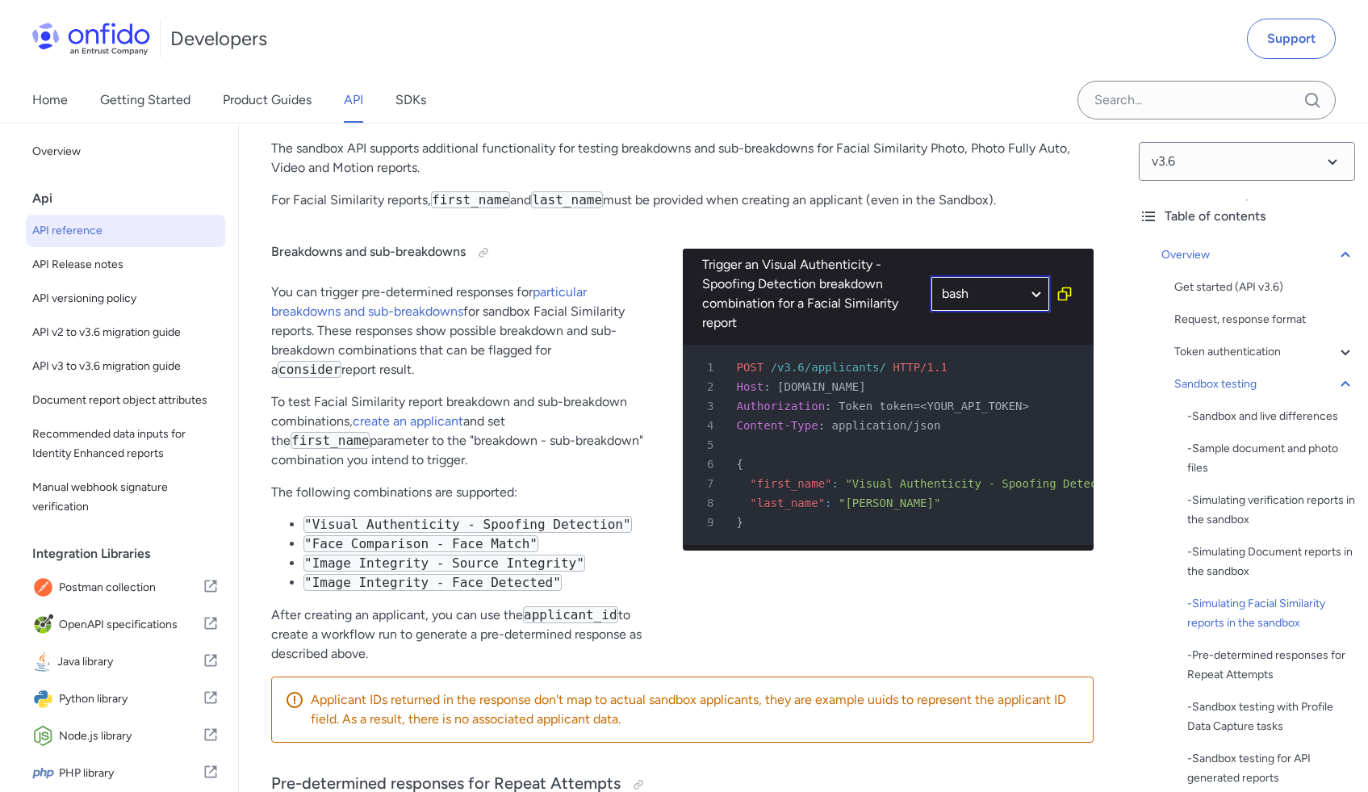
select select "bash"
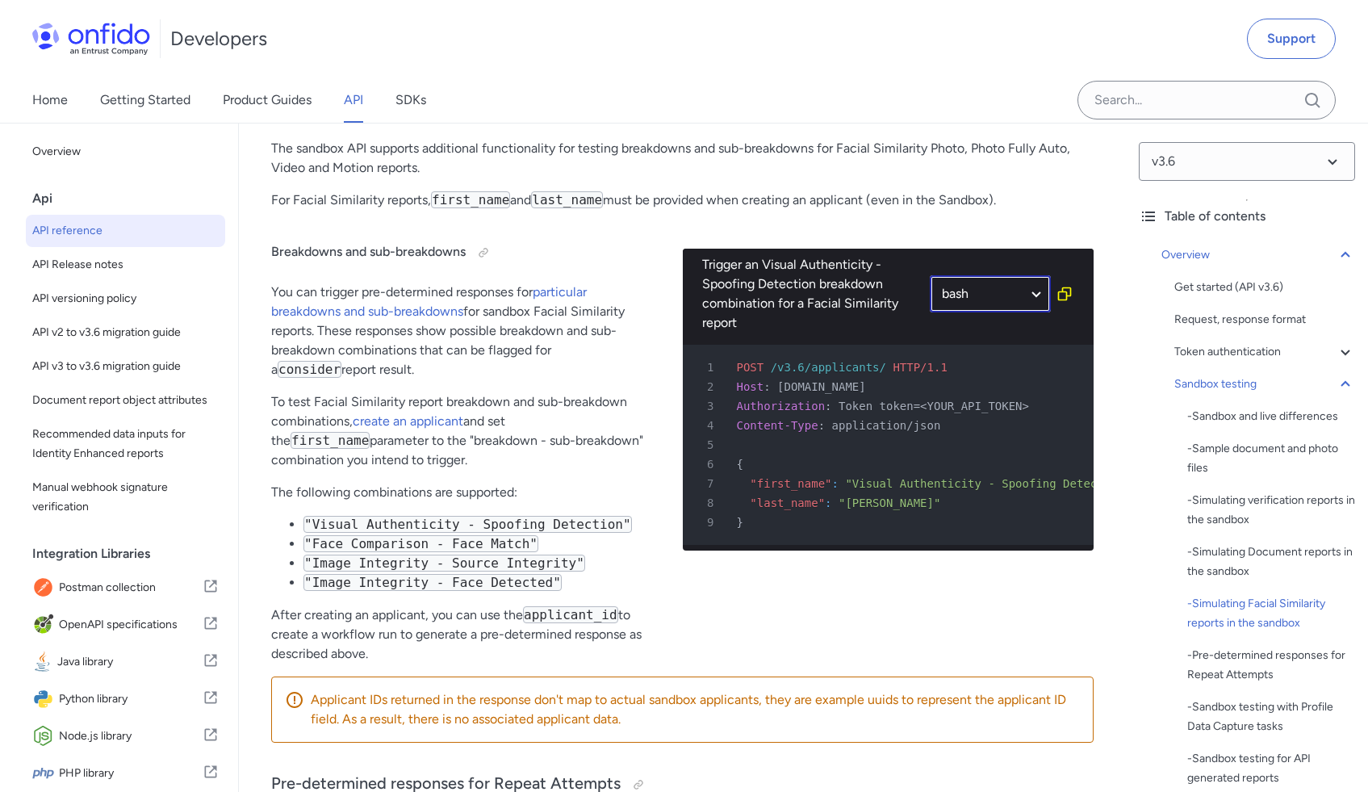
select select "bash"
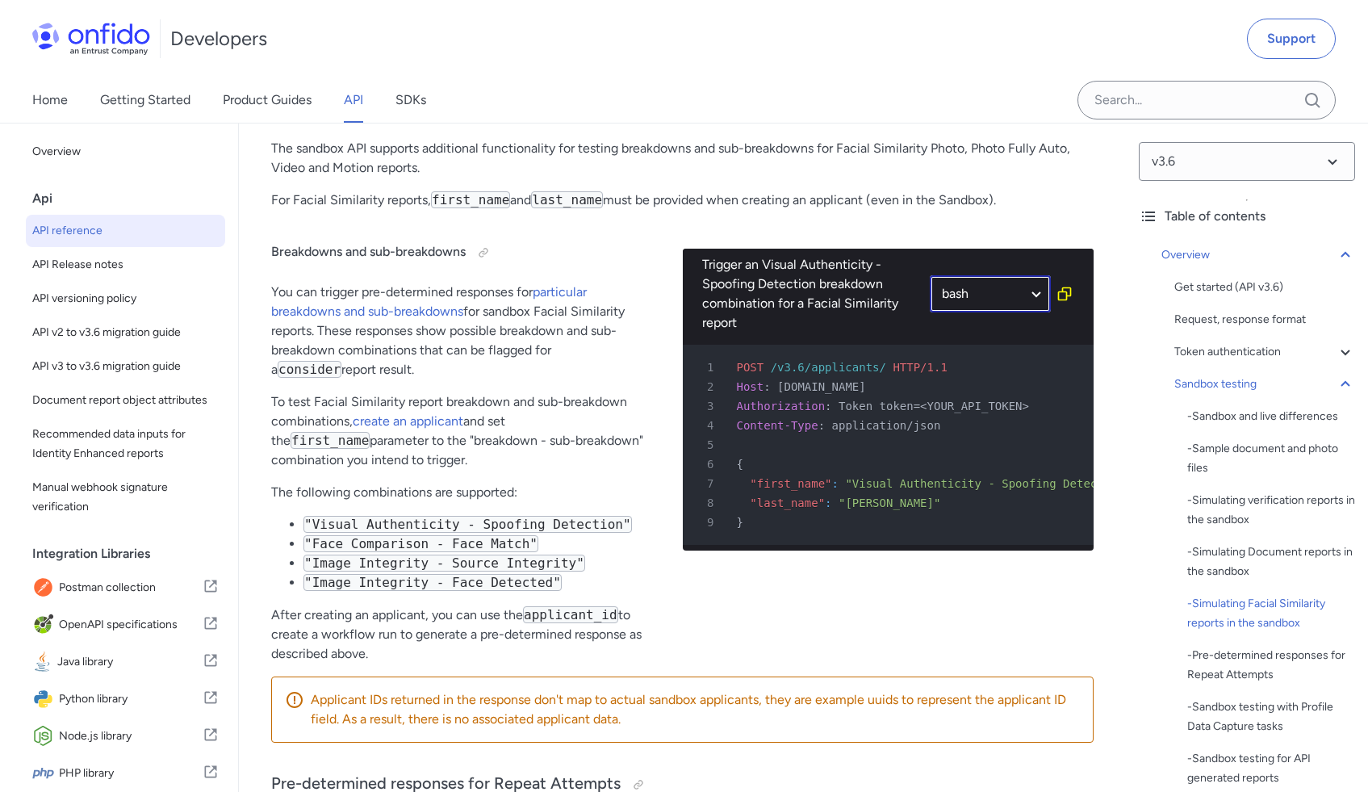
select select "bash"
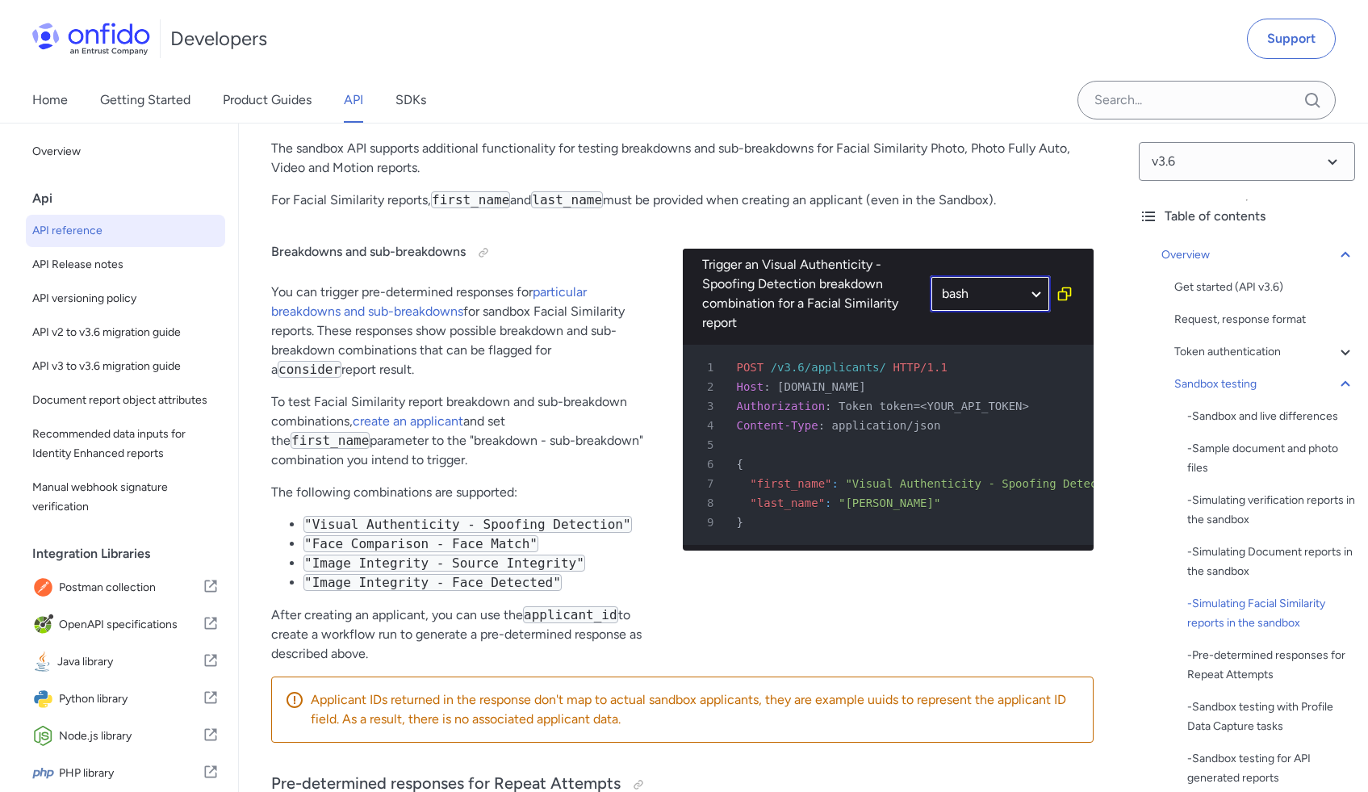
select select "bash"
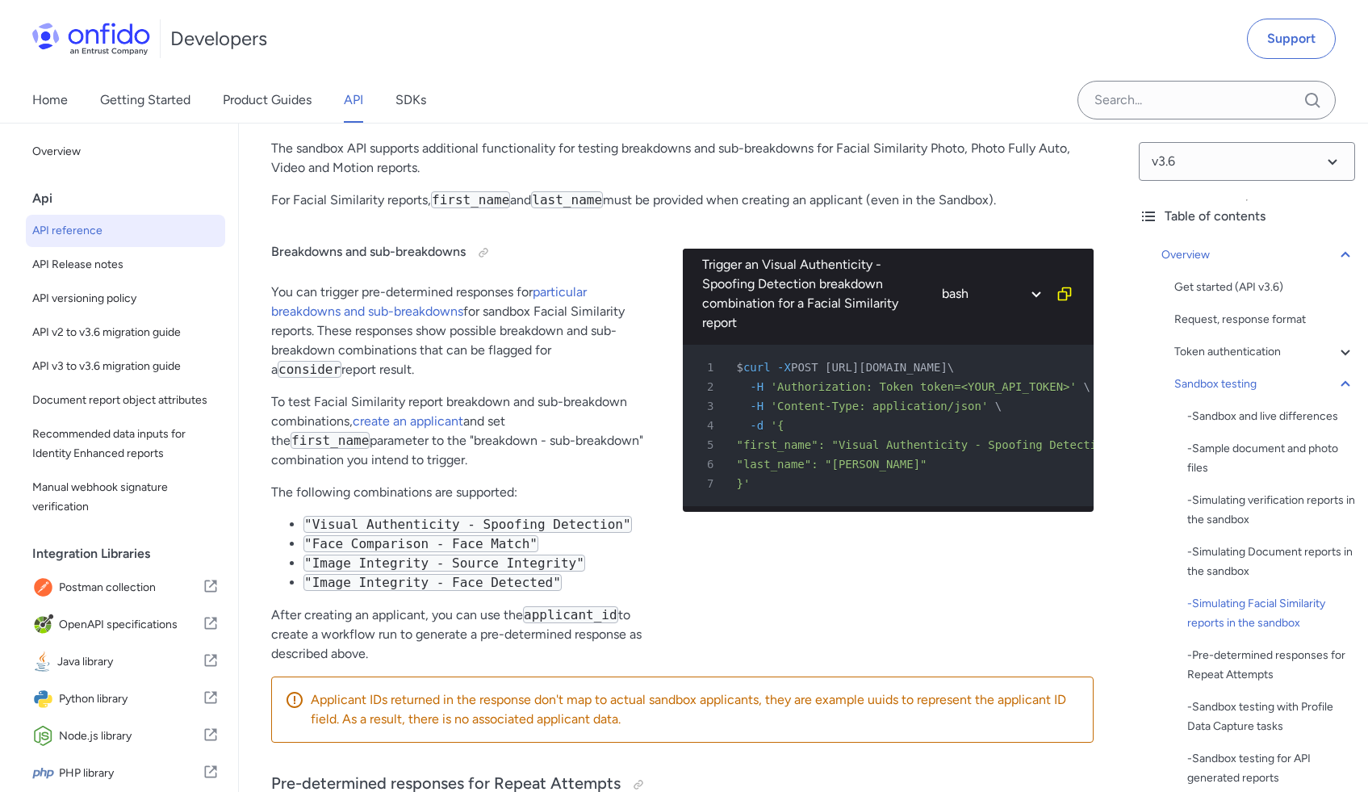
click at [987, 400] on span "'Content-Type: application/json'" at bounding box center [880, 405] width 218 height 13
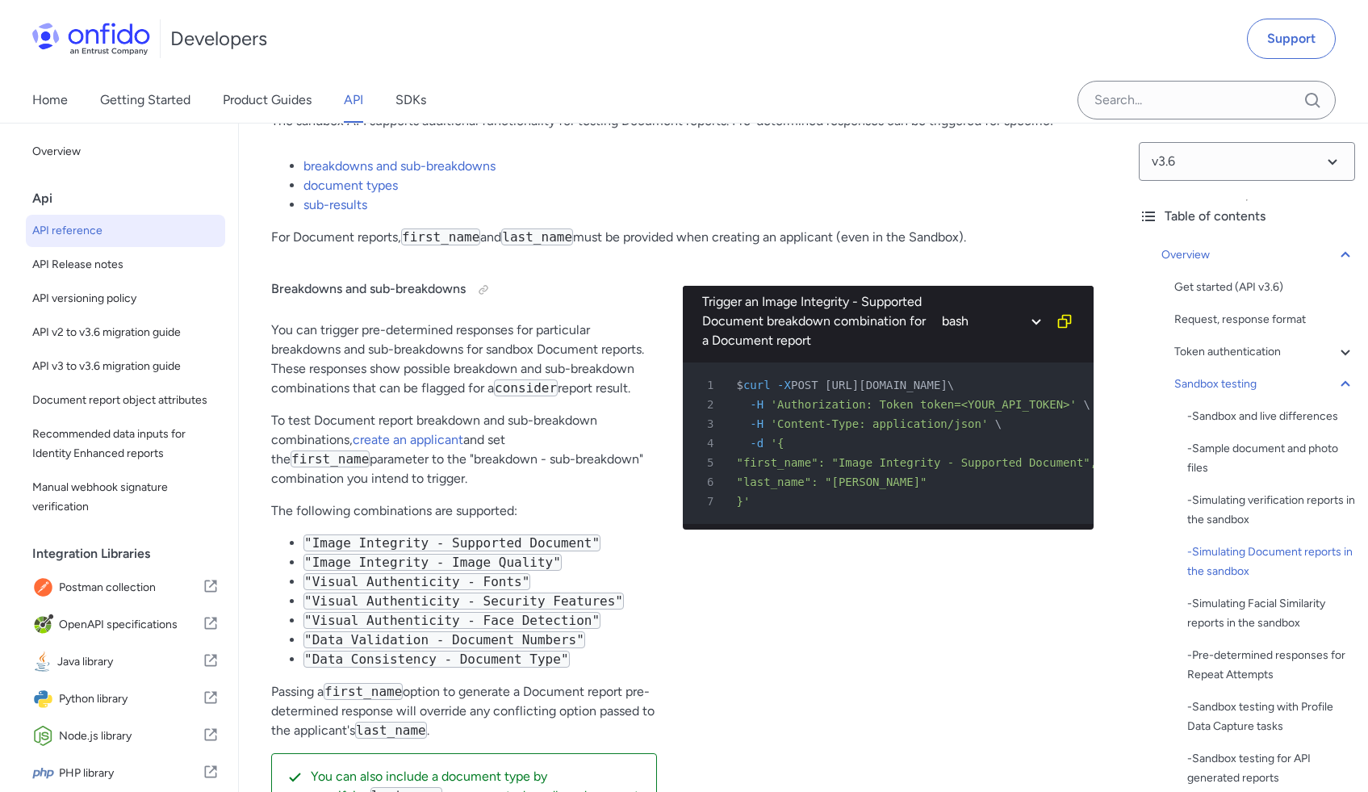
scroll to position [4202, 0]
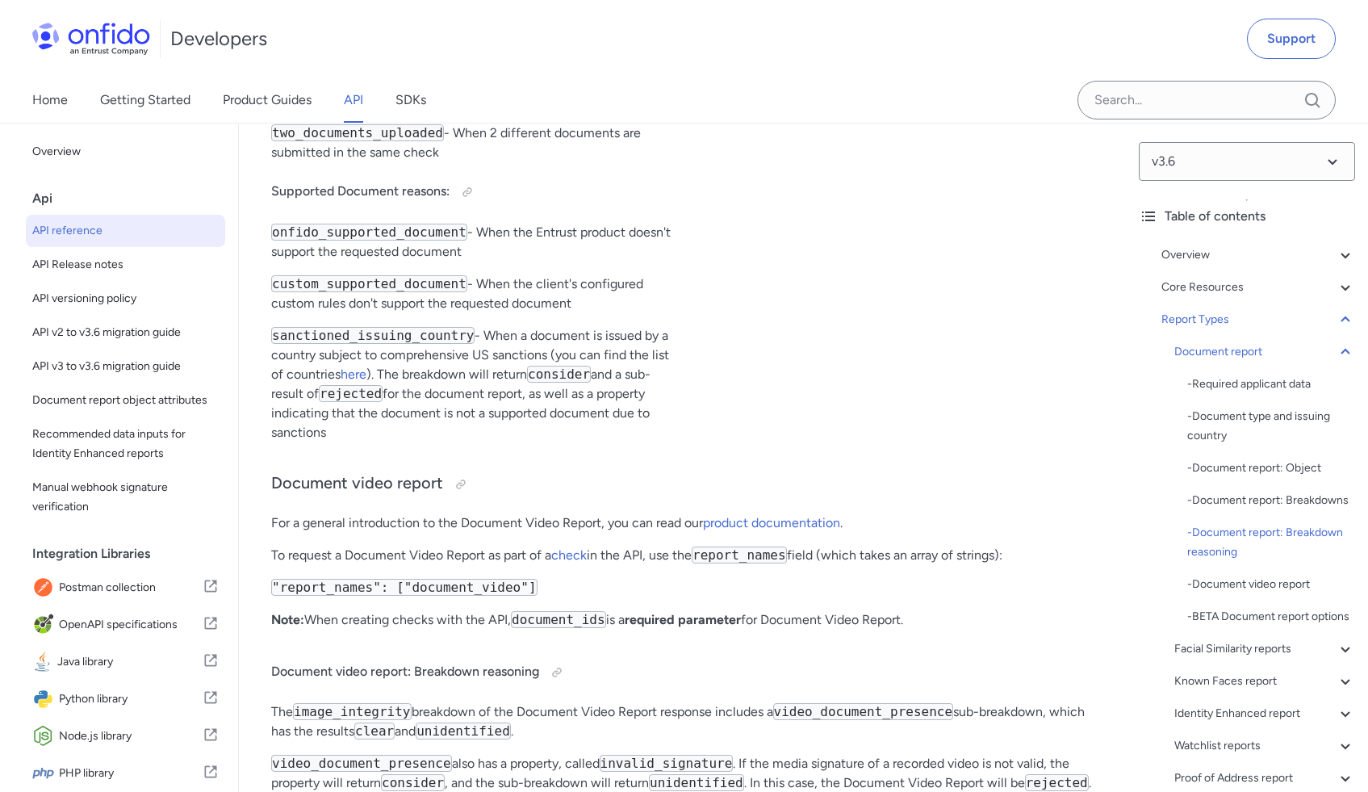
scroll to position [71391, 0]
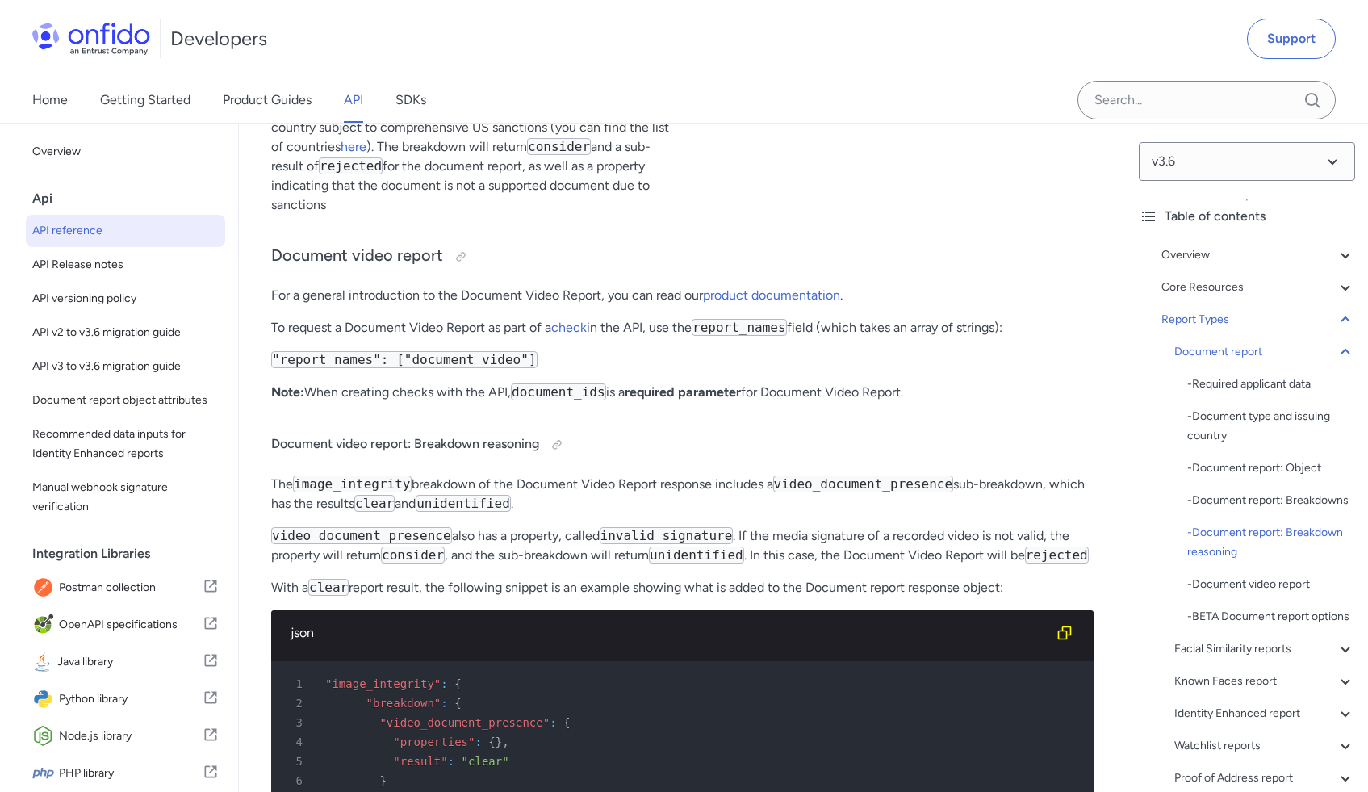
drag, startPoint x: 272, startPoint y: 346, endPoint x: 575, endPoint y: 437, distance: 315.8
copy p "abnormal_document_features - This refers to when something other than obscurati…"
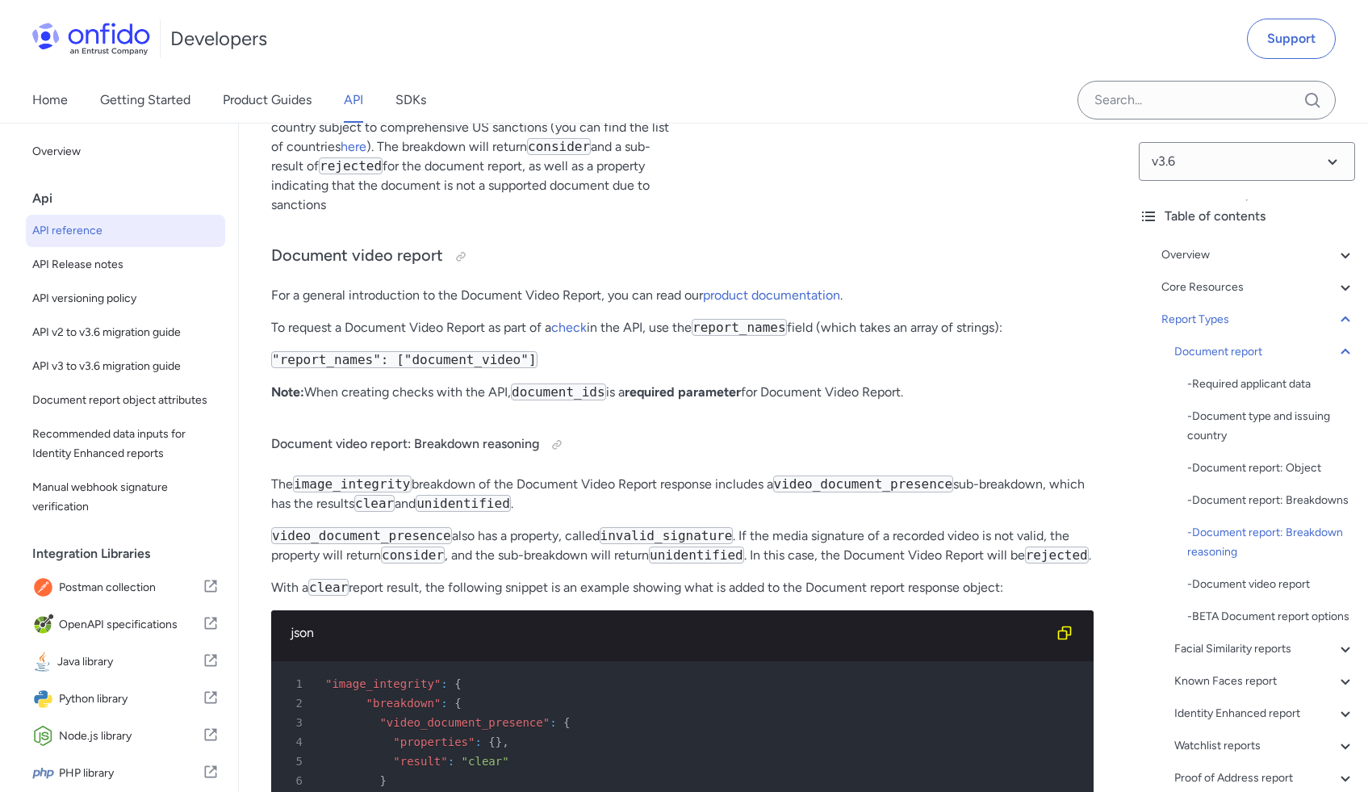
drag, startPoint x: 489, startPoint y: 344, endPoint x: 566, endPoint y: 433, distance: 118.4
copy p "This refers to when something other than obscuration of data points and securit…"
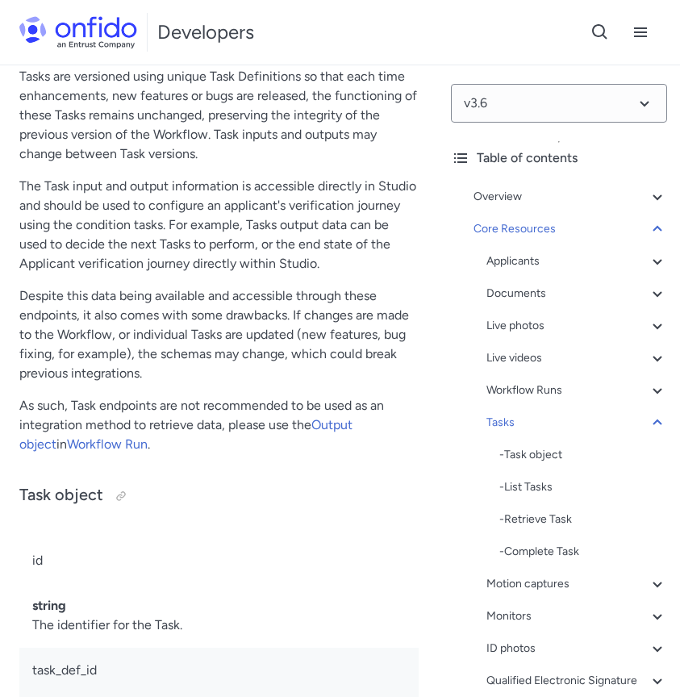
scroll to position [61500, 0]
